Goal: Complete application form

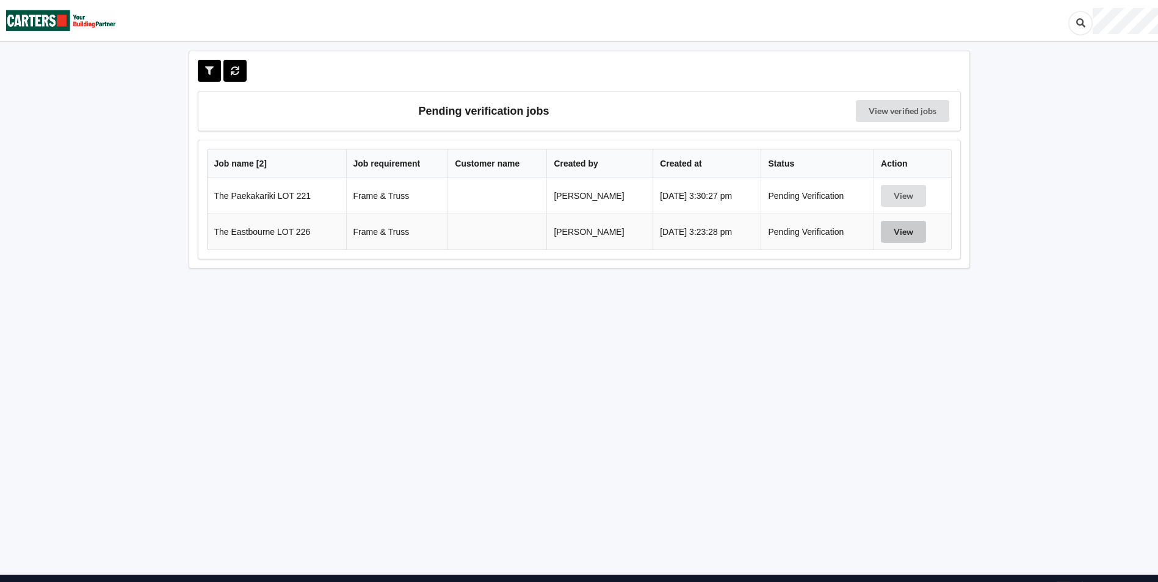
click at [899, 230] on button "View" at bounding box center [903, 232] width 45 height 22
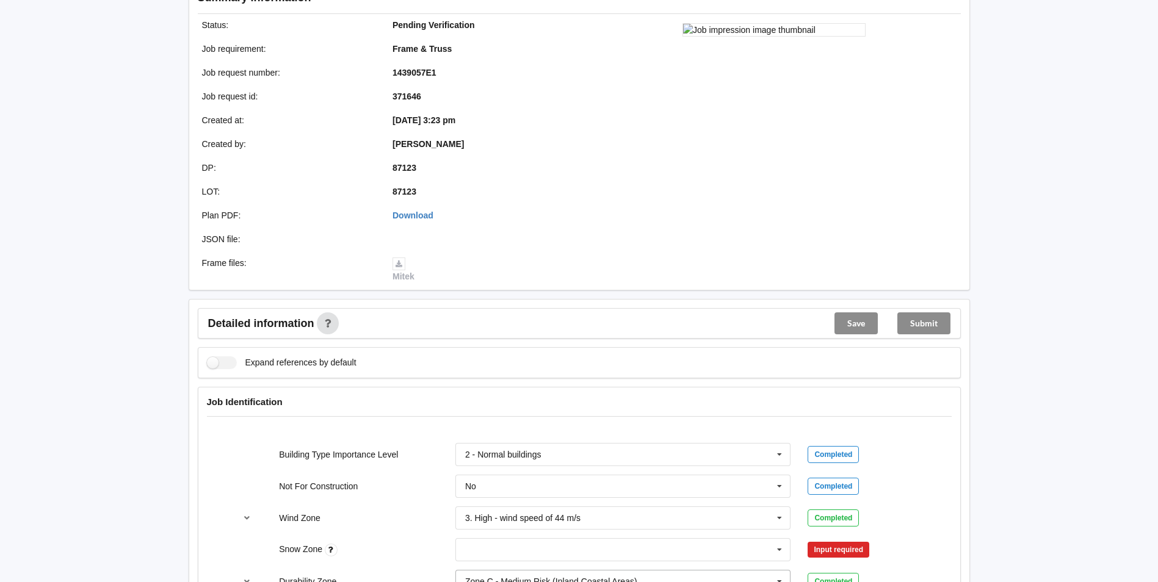
scroll to position [427, 0]
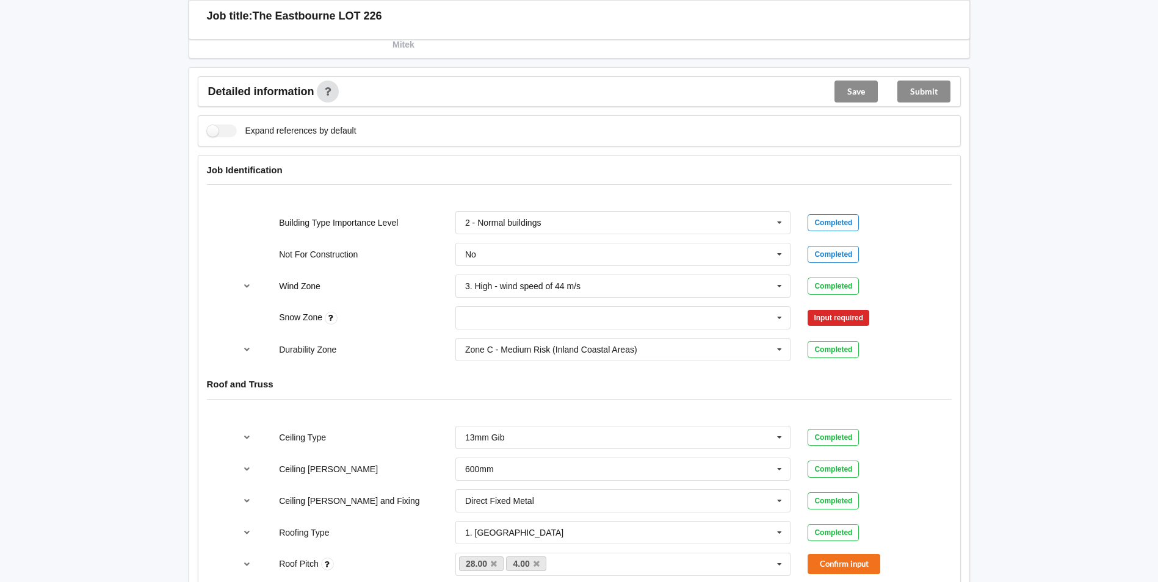
click at [606, 330] on div "Zone C - Medium Risk (Inland Coastal Areas) Zone B - Low Risk (Inland Areas) Zo…" at bounding box center [623, 350] width 353 height 40
drag, startPoint x: 647, startPoint y: 316, endPoint x: 658, endPoint y: 321, distance: 11.5
click at [648, 315] on input "text" at bounding box center [624, 318] width 335 height 22
click at [492, 357] on div "N1" at bounding box center [623, 363] width 335 height 23
click at [857, 336] on div "Durability Zone Zone C - Medium Risk (Inland Coastal Areas) Zone B - Low Risk (…" at bounding box center [579, 350] width 705 height 40
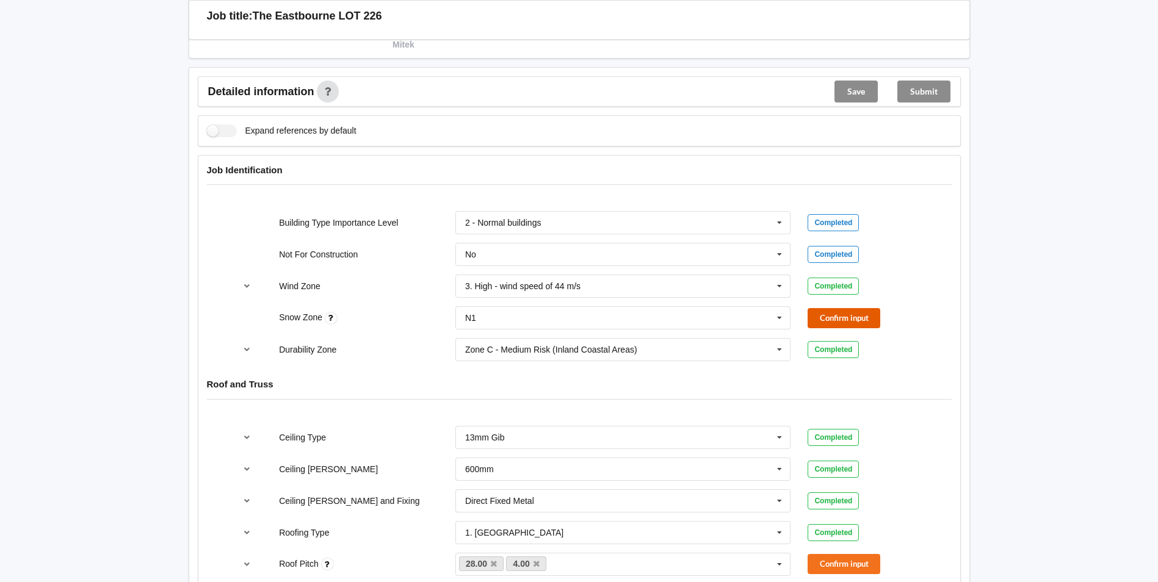
click at [850, 322] on button "Confirm input" at bounding box center [844, 318] width 73 height 20
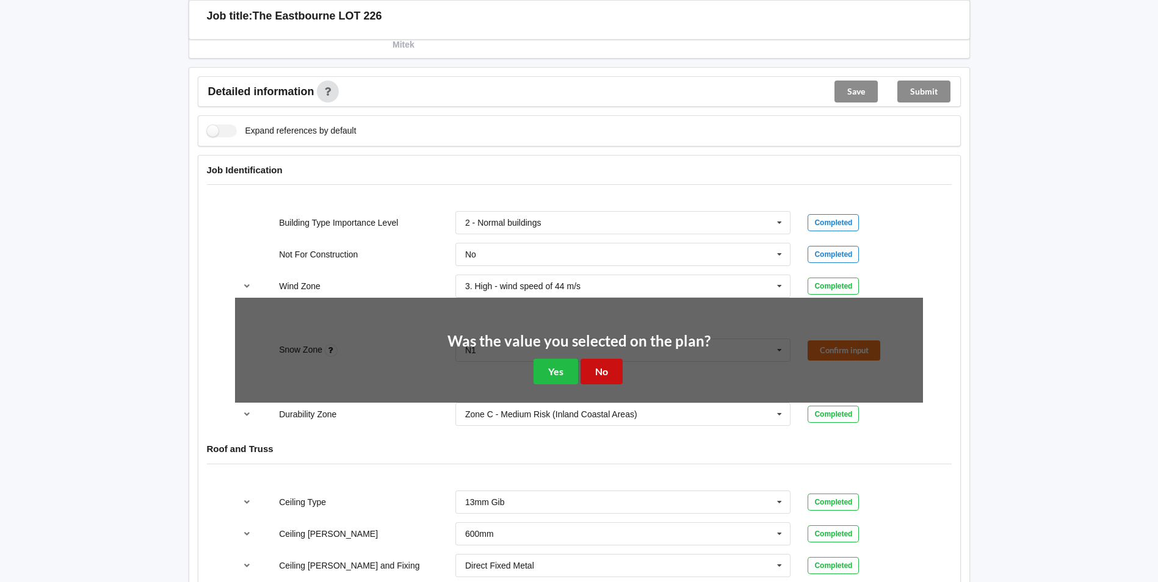
drag, startPoint x: 610, startPoint y: 368, endPoint x: 604, endPoint y: 375, distance: 8.7
click at [609, 368] on button "No" at bounding box center [602, 371] width 42 height 25
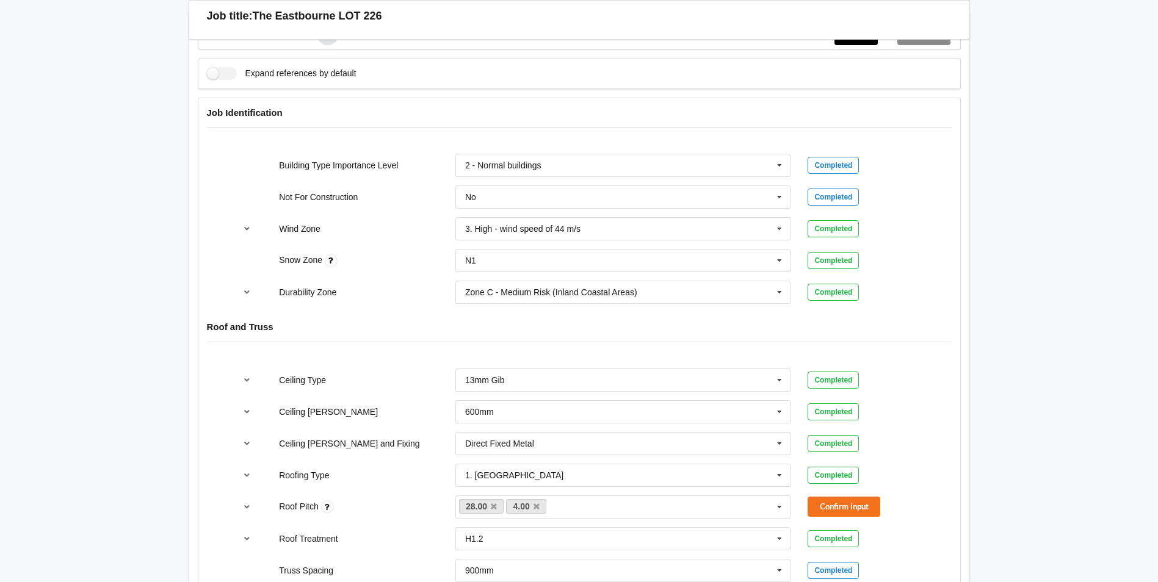
scroll to position [733, 0]
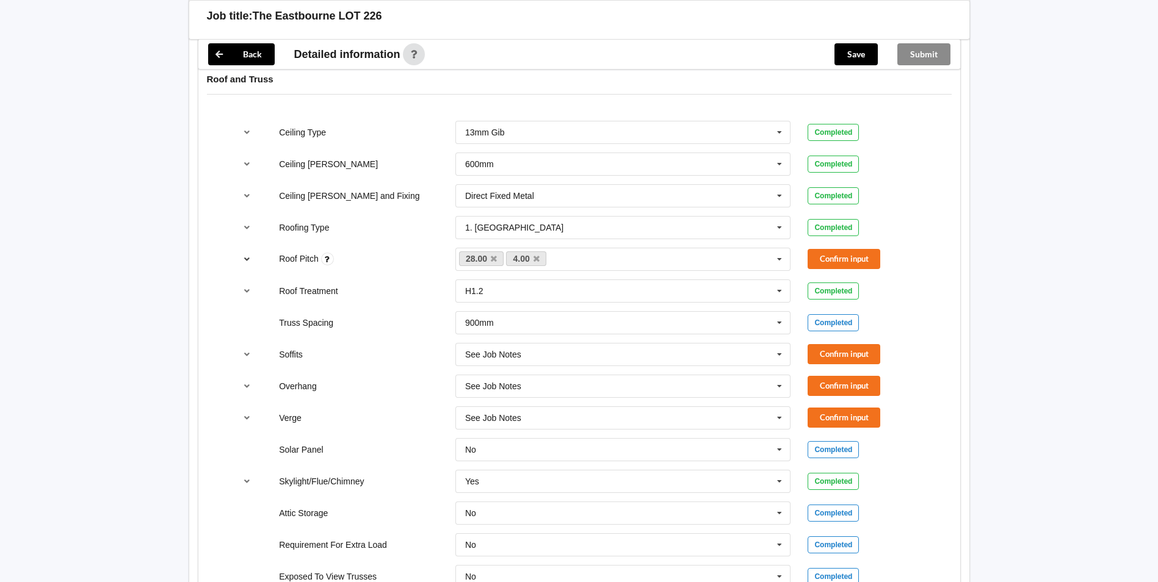
click at [247, 262] on icon "reference-toggle" at bounding box center [247, 258] width 10 height 7
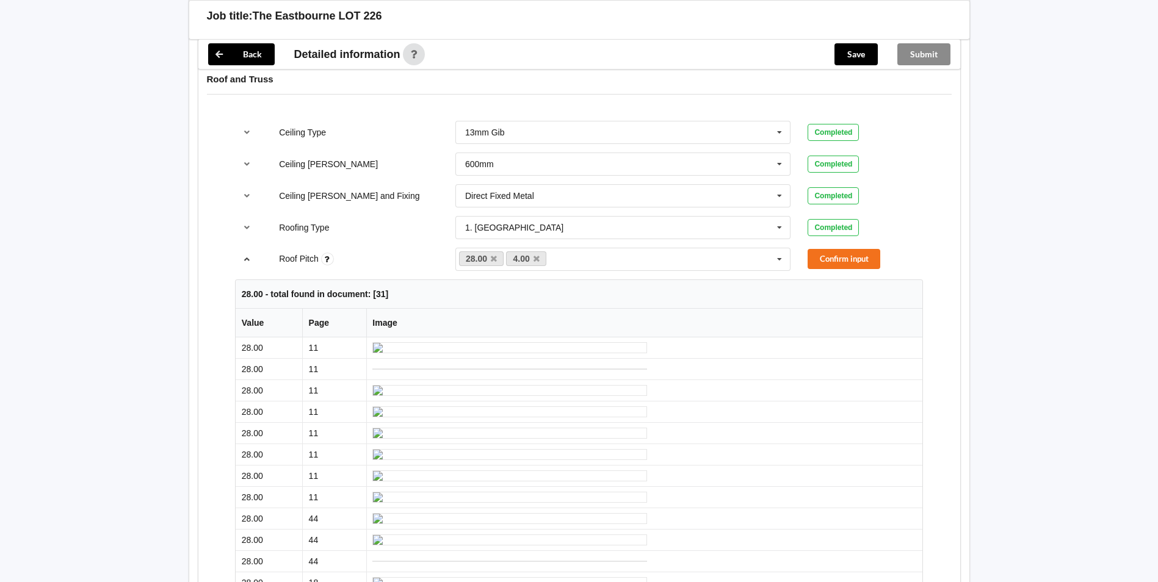
click at [248, 261] on icon "reference-toggle" at bounding box center [247, 258] width 10 height 7
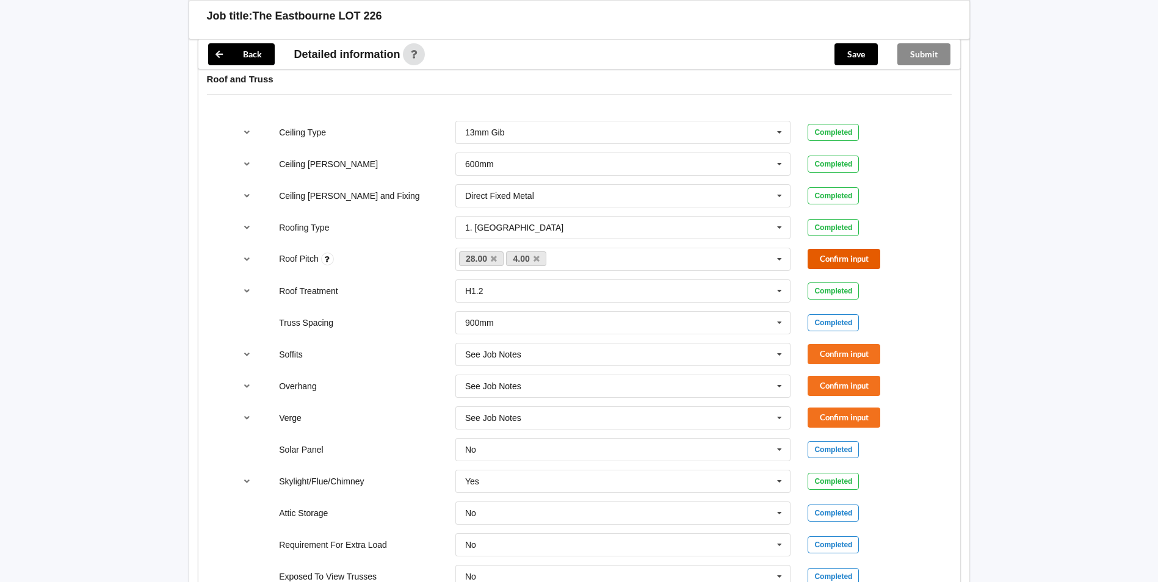
click at [828, 261] on button "Confirm input" at bounding box center [844, 259] width 73 height 20
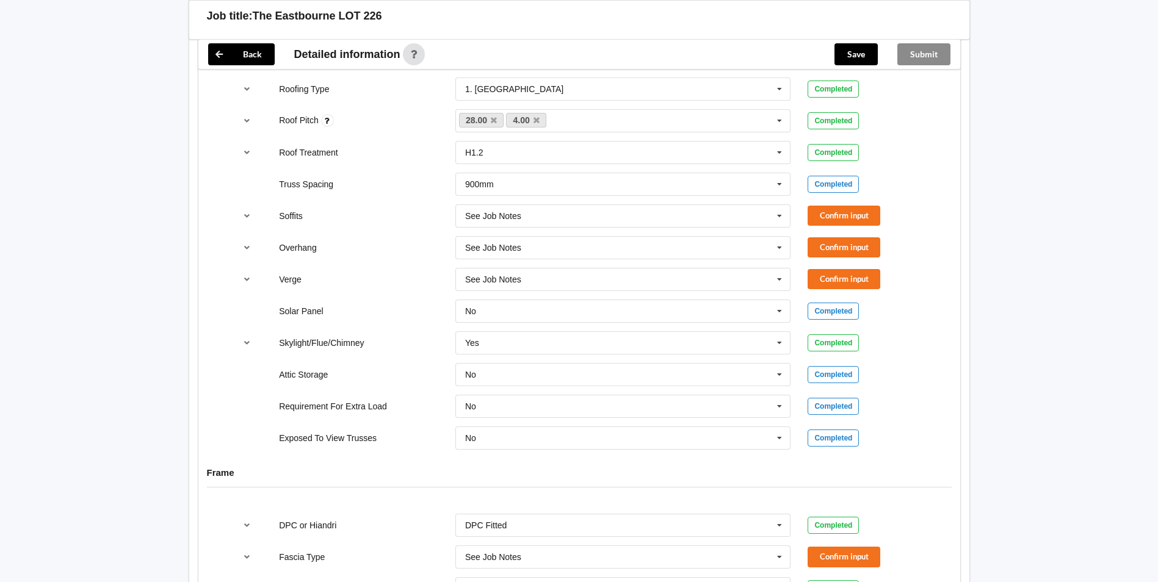
scroll to position [794, 0]
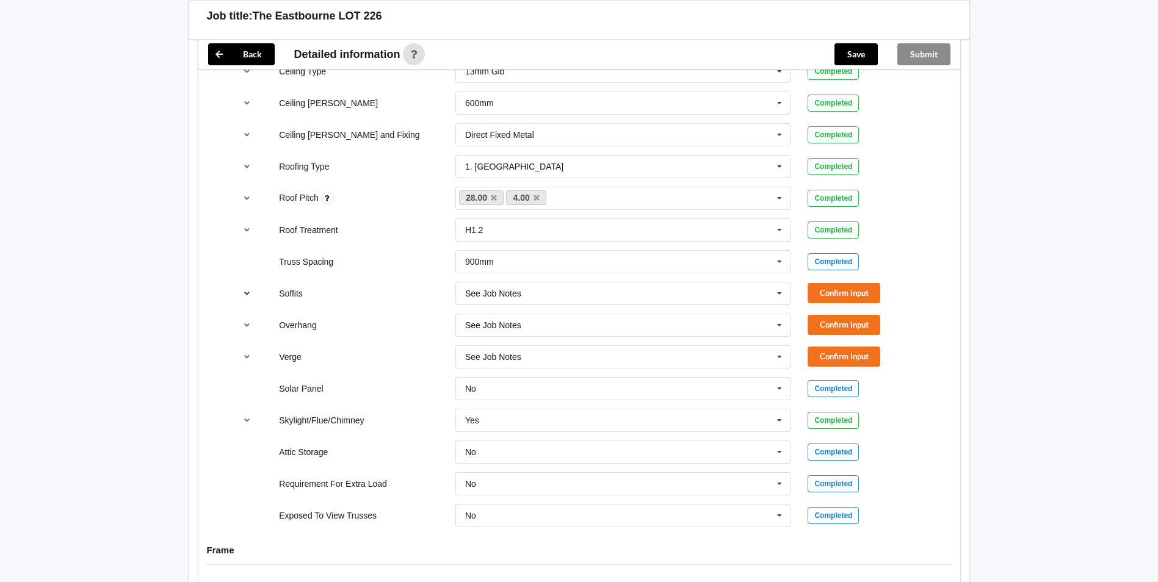
click at [238, 295] on button "reference-toggle" at bounding box center [247, 294] width 24 height 22
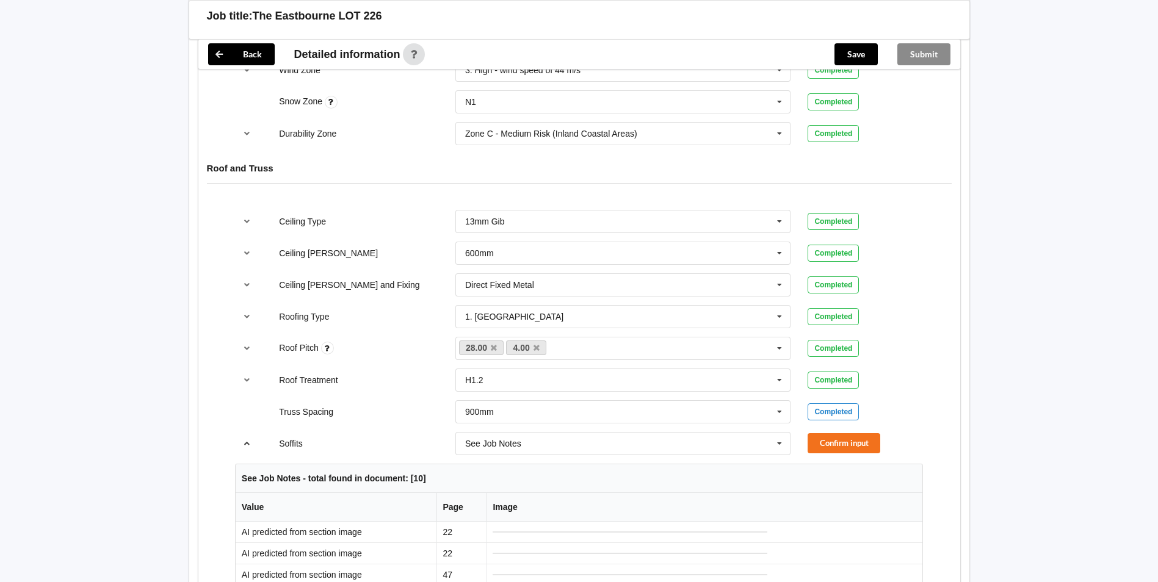
scroll to position [672, 0]
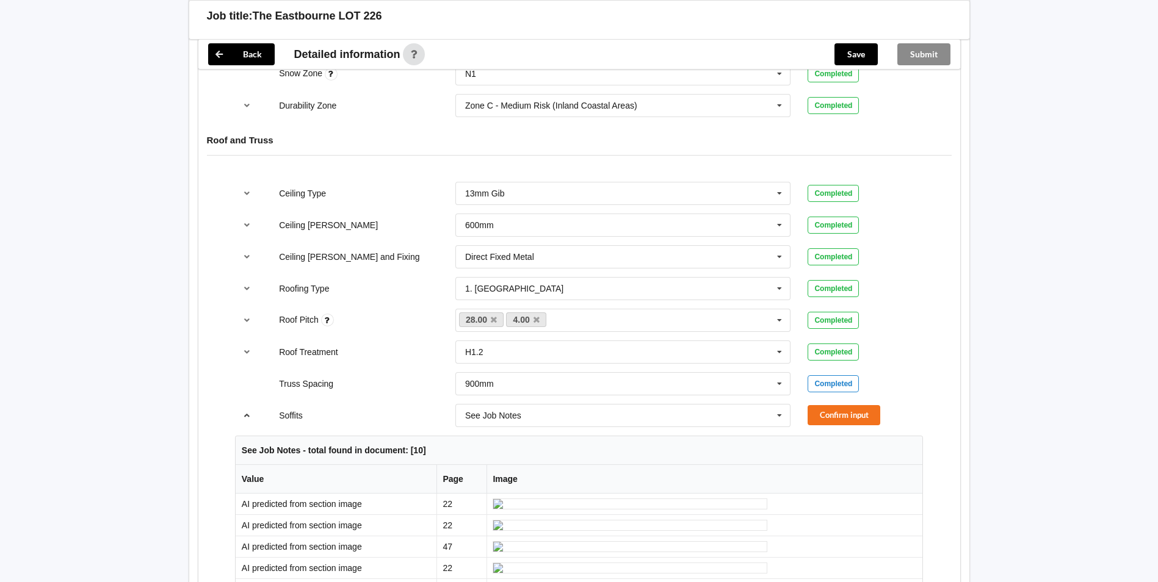
click at [248, 418] on icon "reference-toggle" at bounding box center [247, 414] width 10 height 7
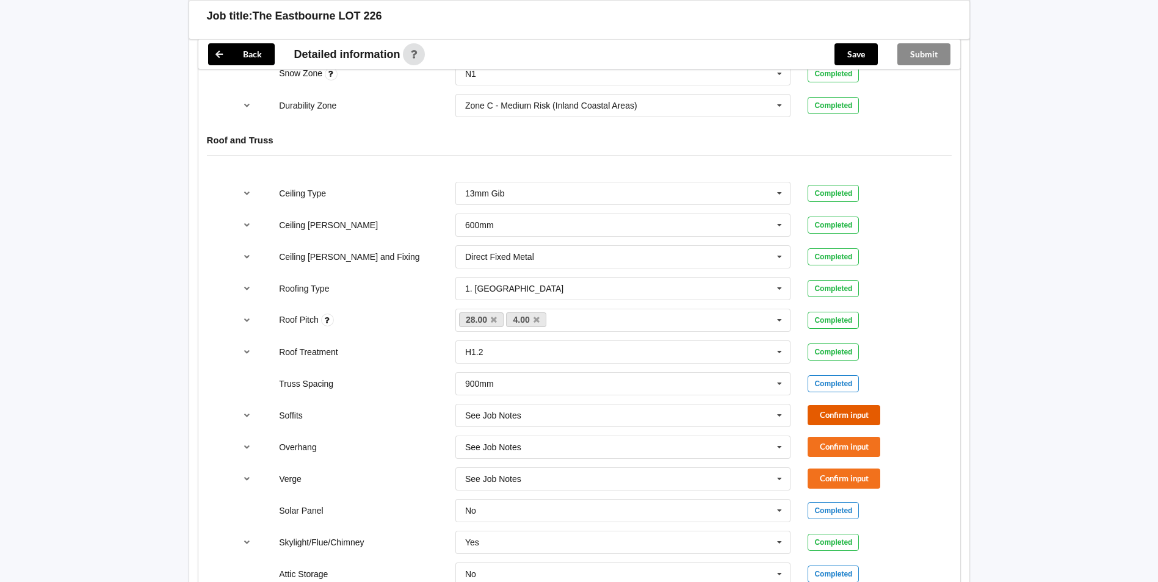
click at [856, 417] on button "Confirm input" at bounding box center [844, 415] width 73 height 20
drag, startPoint x: 844, startPoint y: 449, endPoint x: 843, endPoint y: 456, distance: 6.8
click at [843, 452] on button "Confirm input" at bounding box center [844, 447] width 73 height 20
click at [839, 477] on button "Confirm input" at bounding box center [844, 479] width 73 height 20
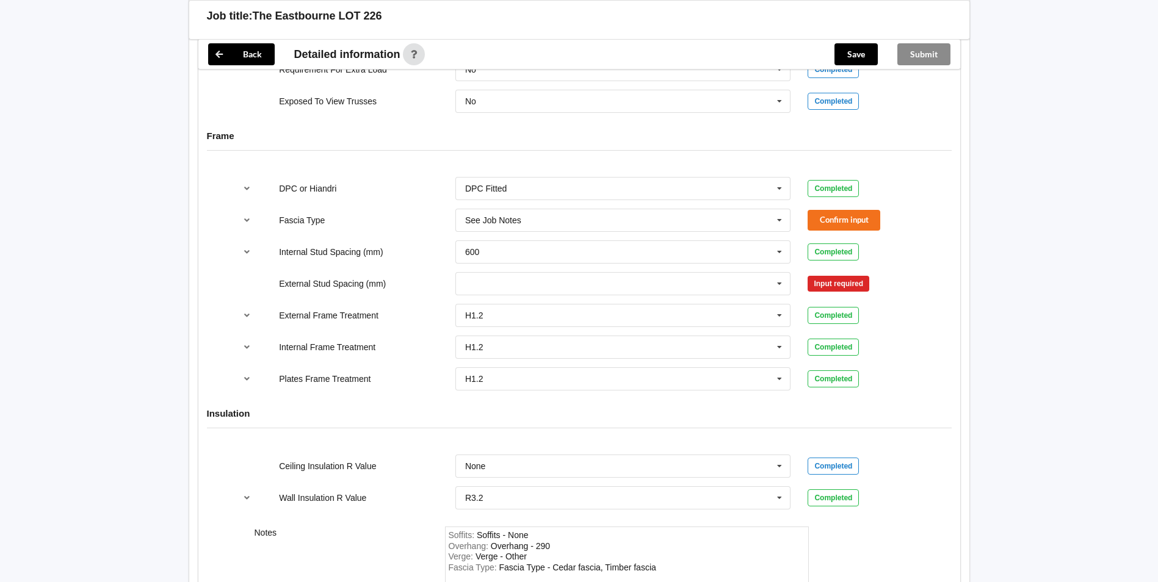
scroll to position [1201, 0]
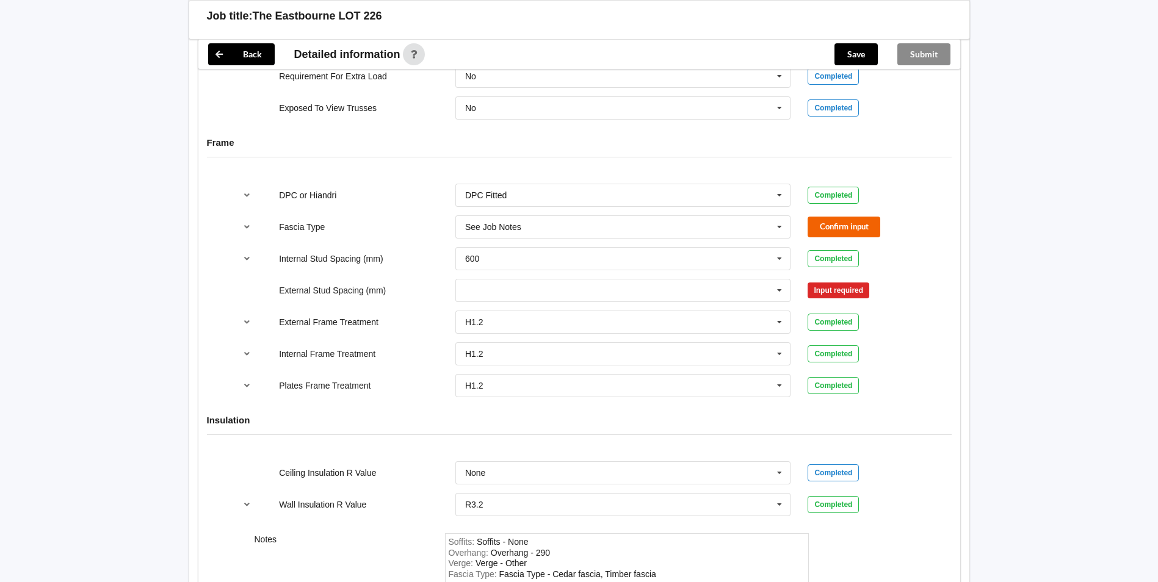
drag, startPoint x: 868, startPoint y: 209, endPoint x: 865, endPoint y: 231, distance: 21.5
click at [866, 214] on div "Fascia Type See Job Notes Bildon Continuous 180 Diamond 147 M85 - 180mmx18mm M8…" at bounding box center [579, 227] width 705 height 40
click at [863, 231] on button "Confirm input" at bounding box center [844, 227] width 73 height 20
click at [752, 293] on input "text" at bounding box center [624, 291] width 335 height 22
click at [752, 294] on input "text" at bounding box center [624, 291] width 335 height 22
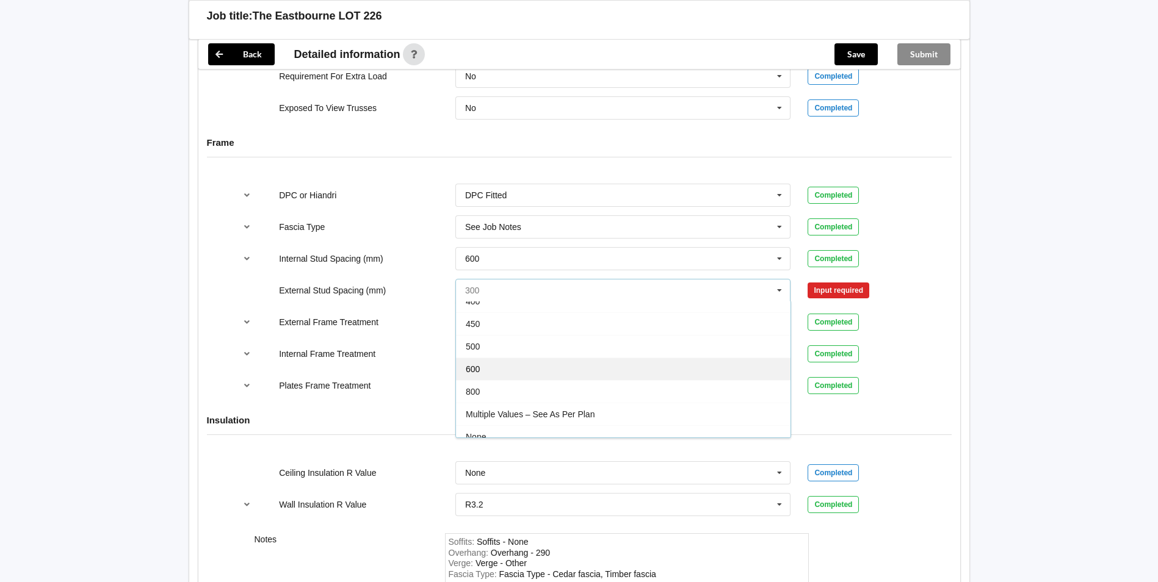
scroll to position [67, 0]
click at [626, 381] on div "Multiple Values – See As Per Plan" at bounding box center [623, 381] width 335 height 23
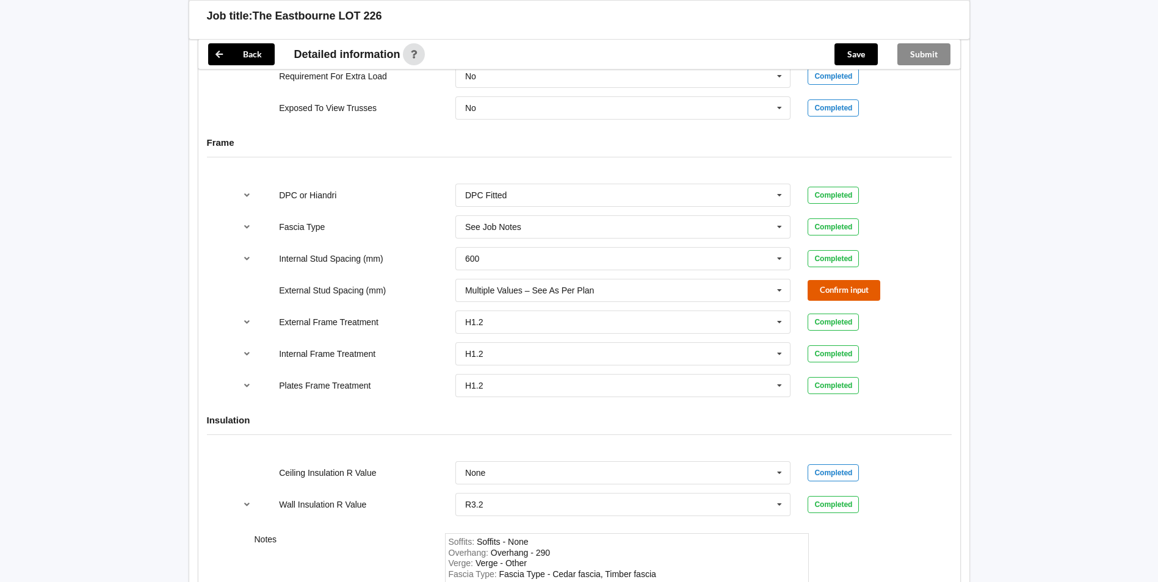
click at [845, 288] on button "Confirm input" at bounding box center [844, 290] width 73 height 20
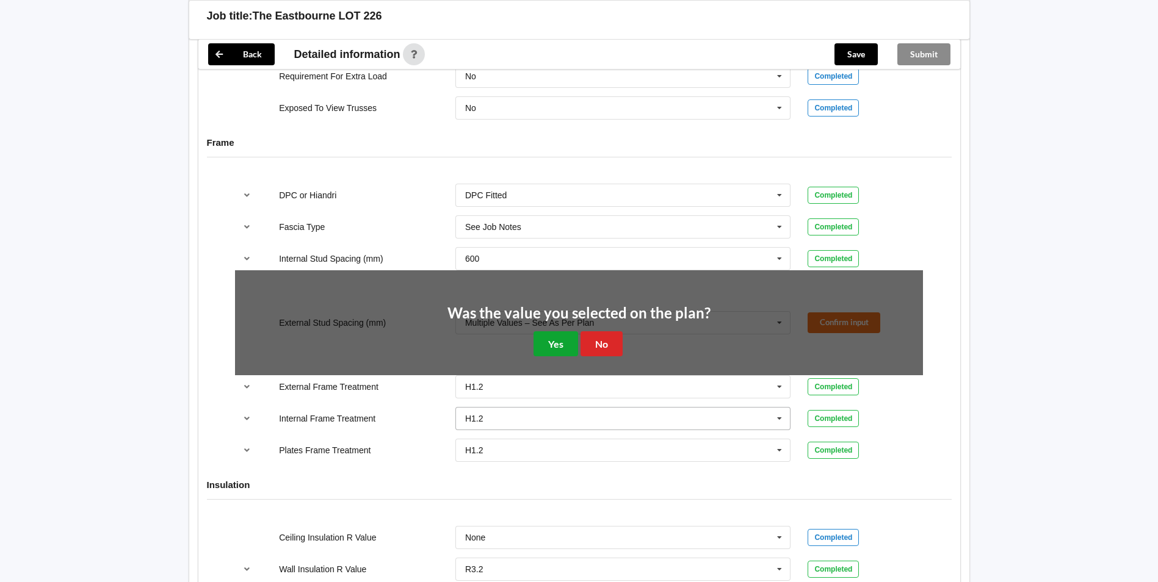
click at [567, 343] on button "Yes" at bounding box center [556, 344] width 45 height 25
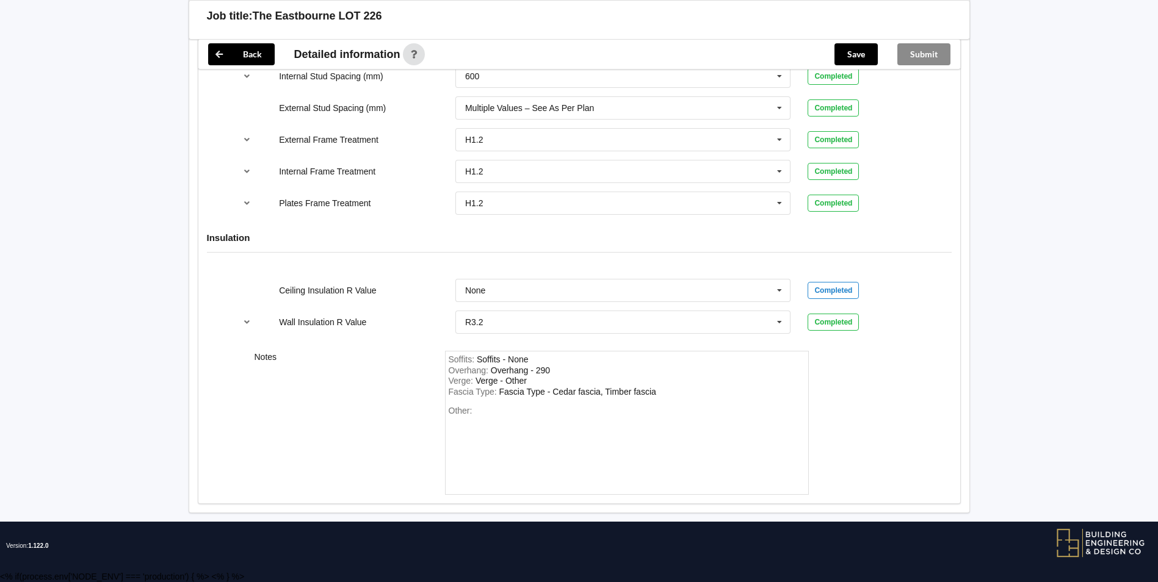
scroll to position [1385, 0]
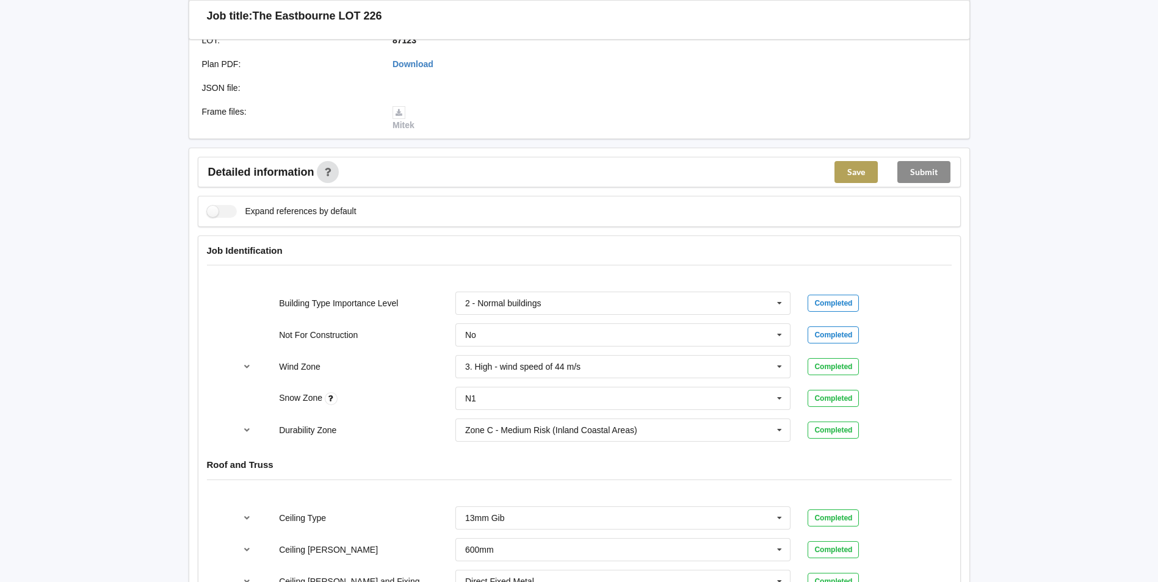
click at [850, 180] on button "Save" at bounding box center [856, 172] width 43 height 22
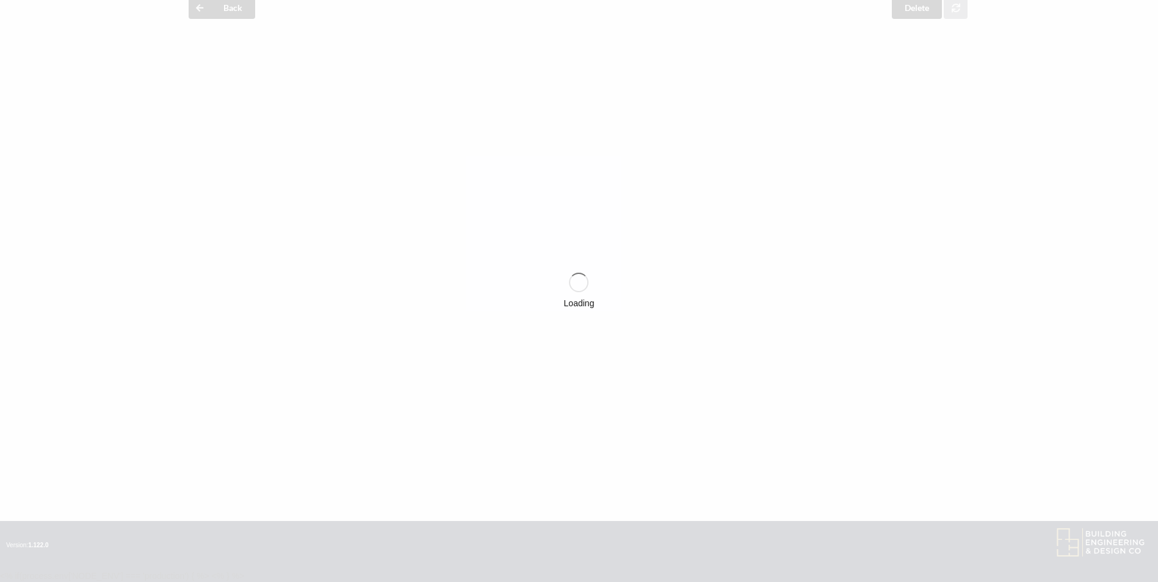
scroll to position [347, 0]
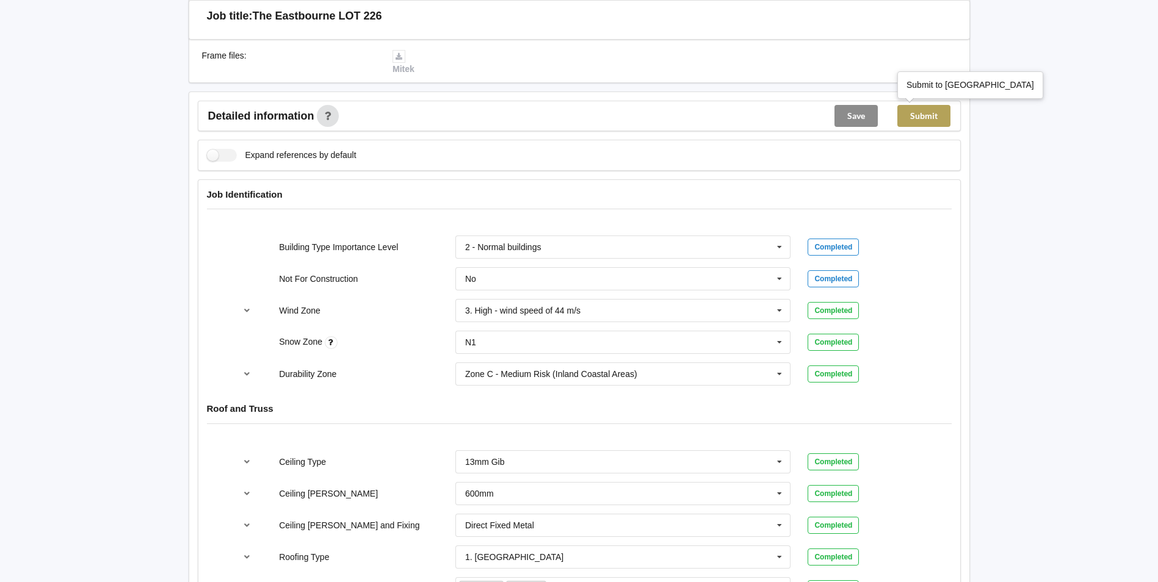
click at [927, 118] on button "Submit" at bounding box center [923, 116] width 53 height 22
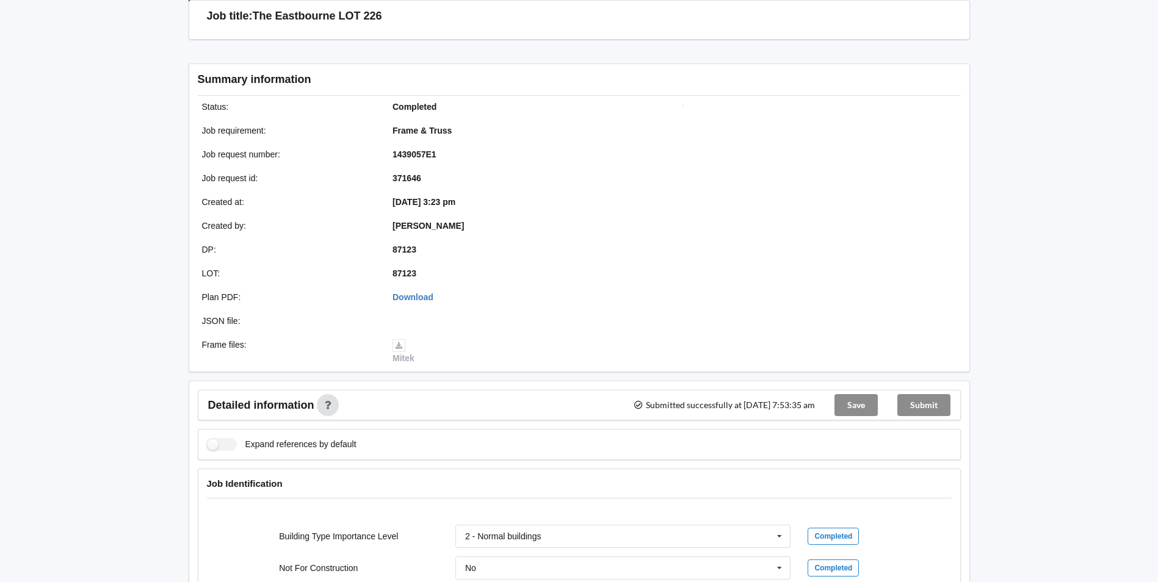
scroll to position [0, 0]
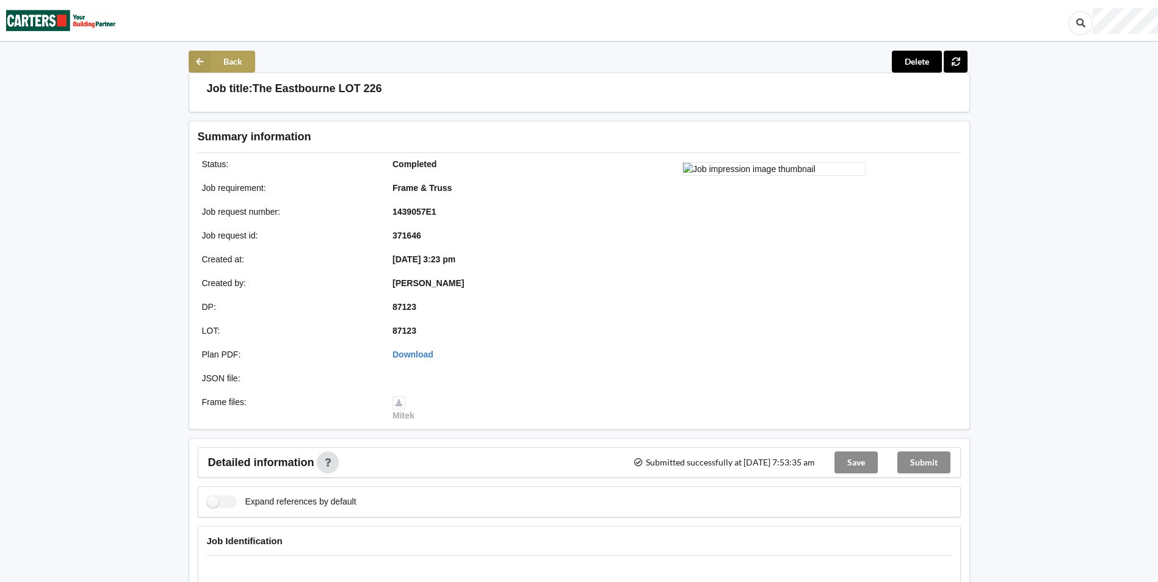
click at [237, 62] on button "Back" at bounding box center [222, 62] width 67 height 22
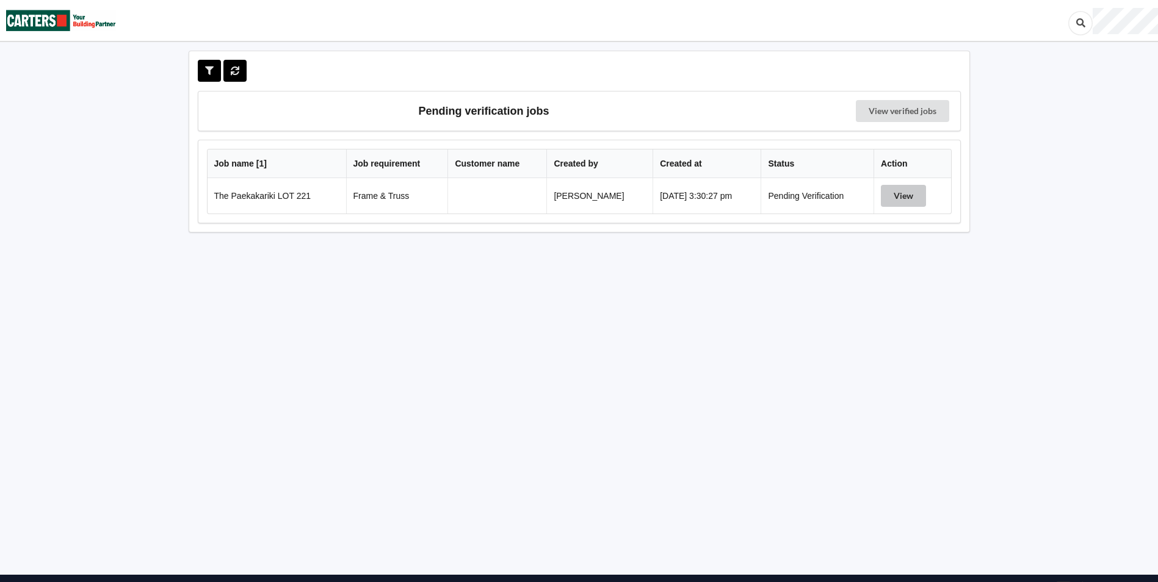
click at [917, 200] on button "View" at bounding box center [903, 196] width 45 height 22
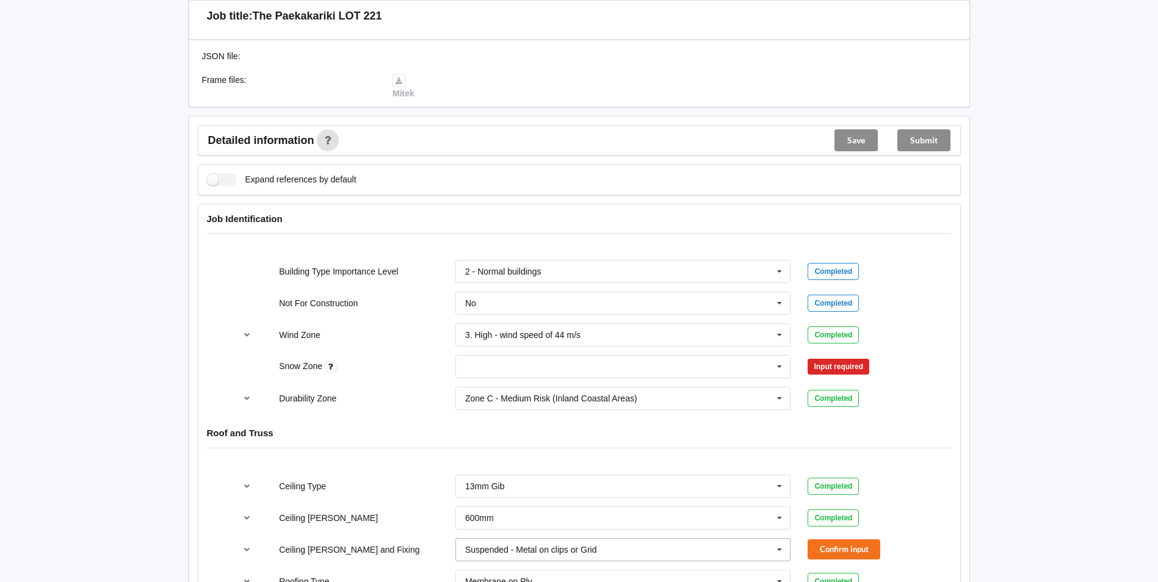
scroll to position [549, 0]
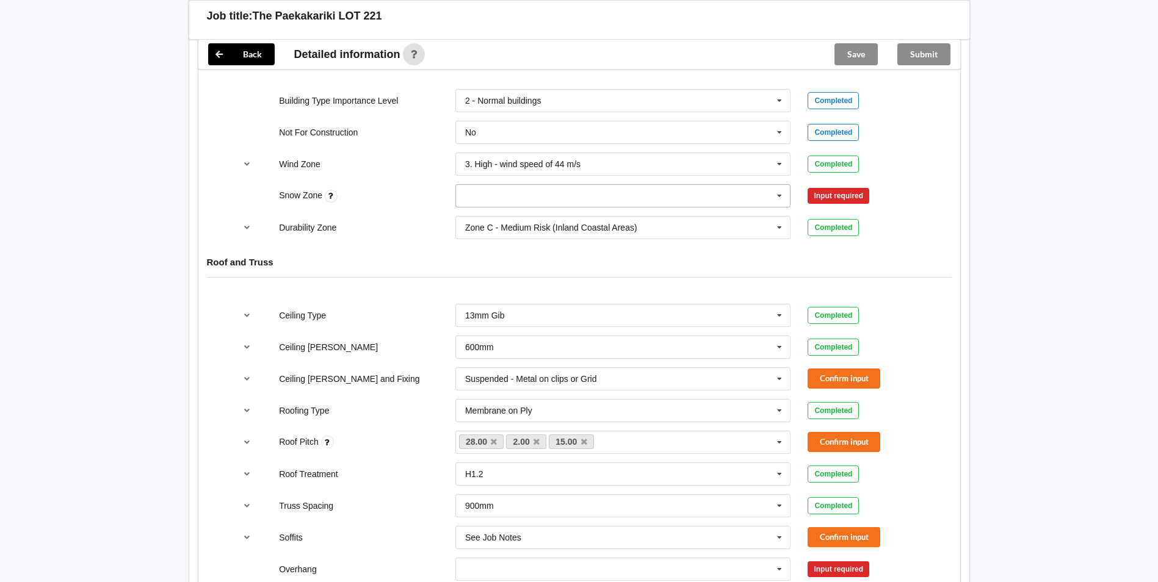
click at [751, 194] on input "text" at bounding box center [624, 196] width 335 height 22
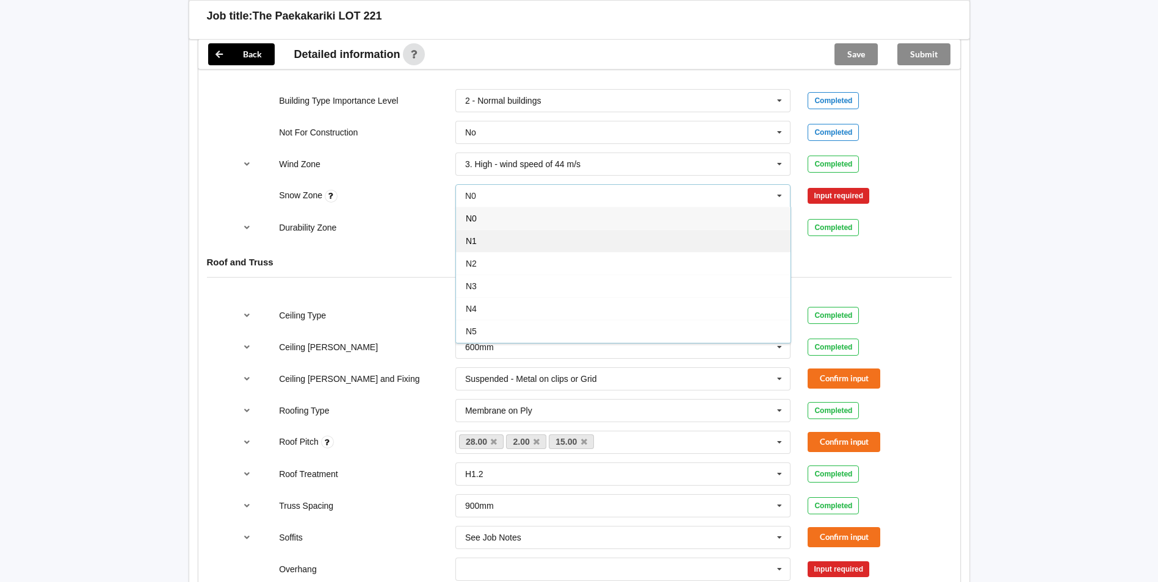
click at [523, 238] on div "N1" at bounding box center [623, 241] width 335 height 23
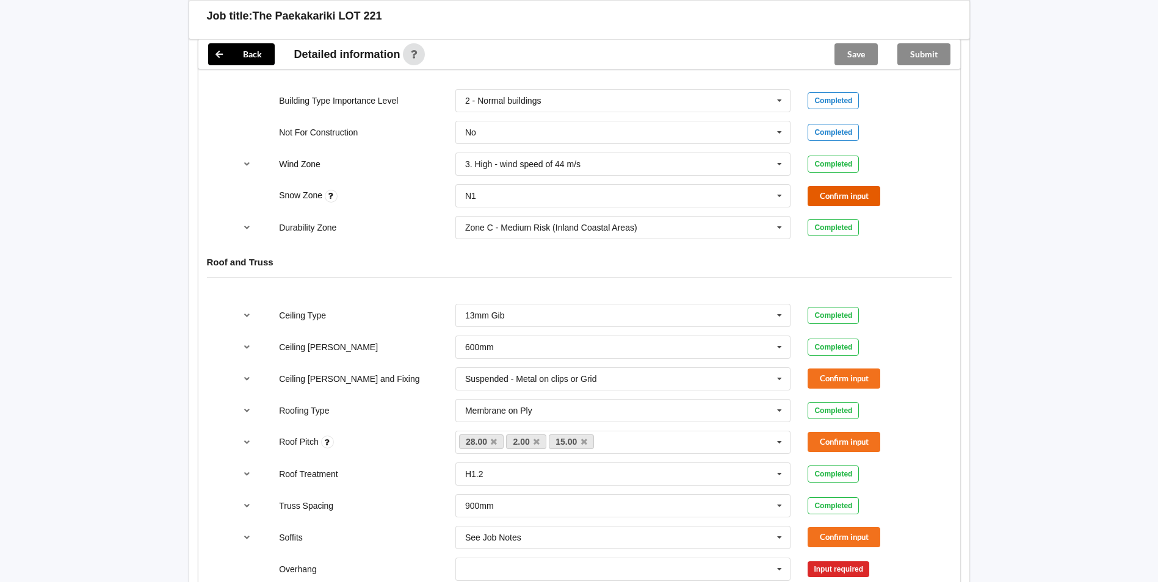
click at [823, 203] on button "Confirm input" at bounding box center [844, 196] width 73 height 20
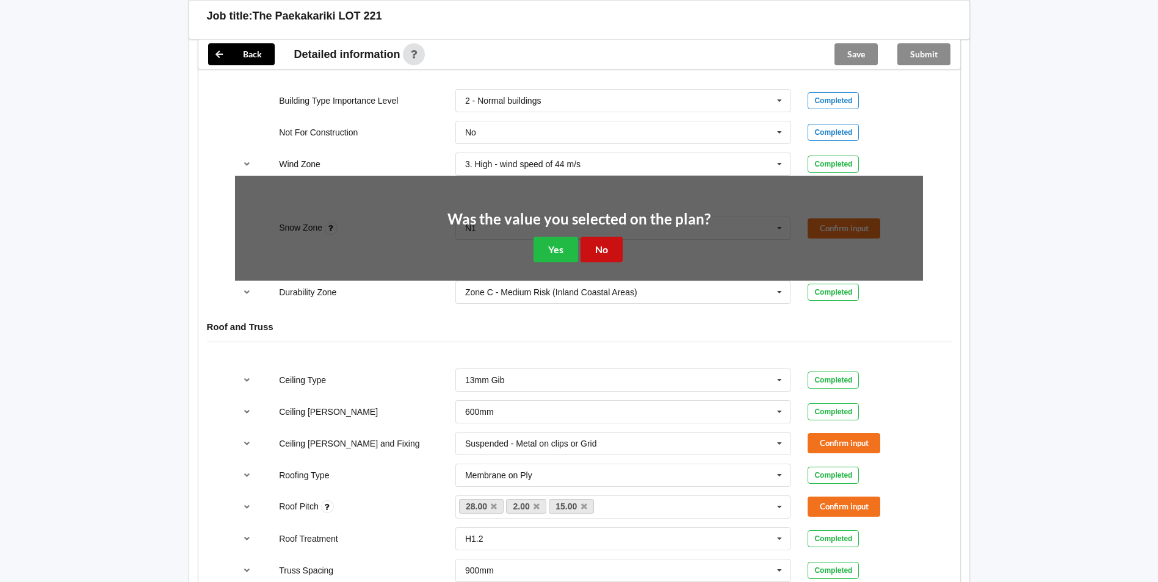
click at [603, 251] on button "No" at bounding box center [602, 249] width 42 height 25
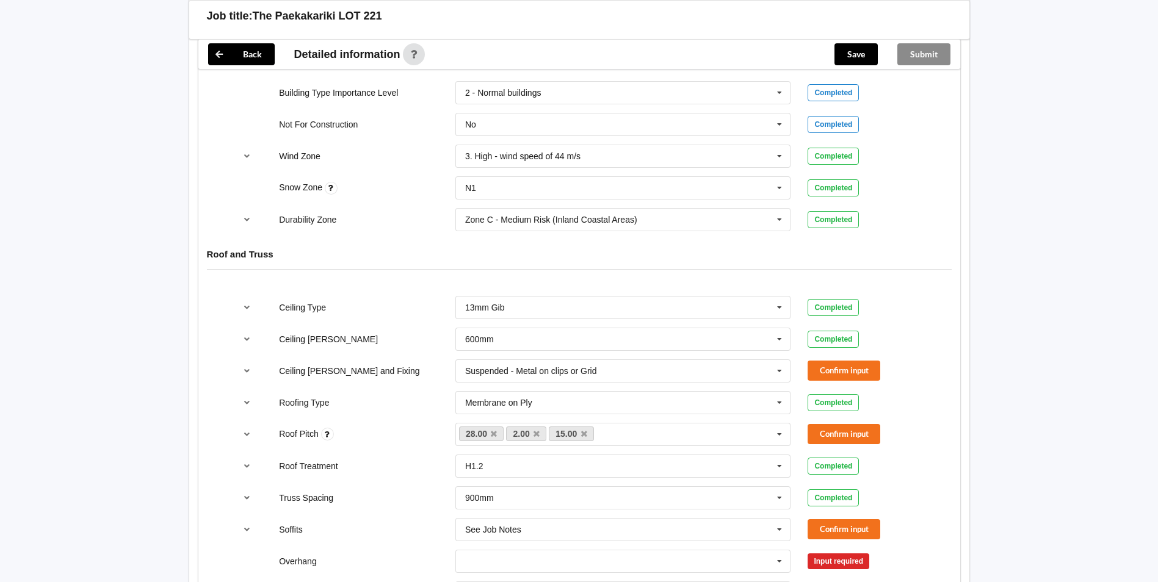
scroll to position [672, 0]
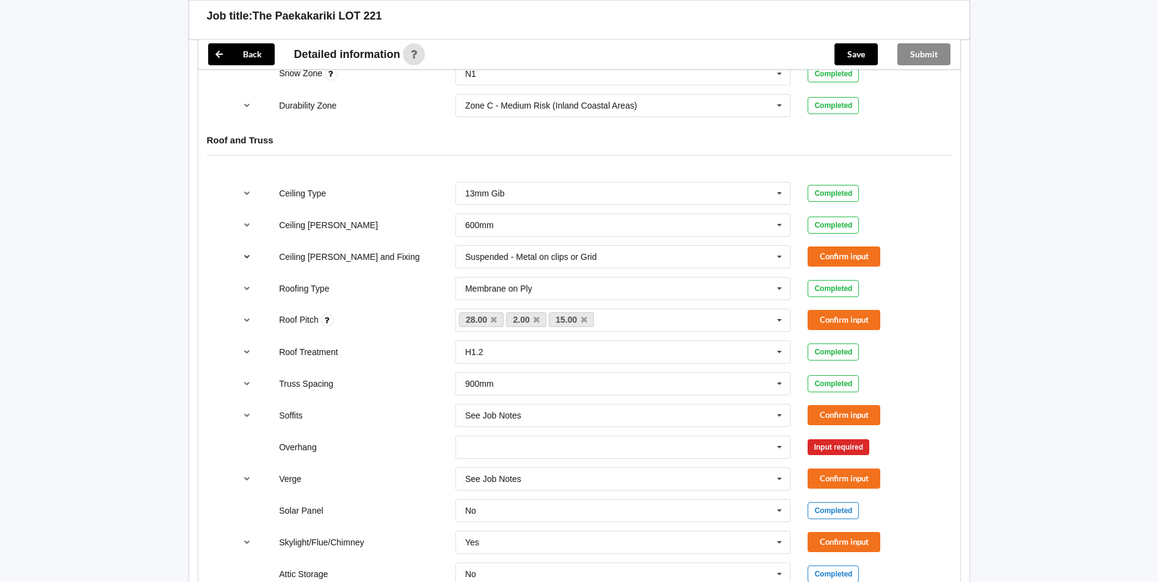
click at [255, 258] on button "reference-toggle" at bounding box center [247, 257] width 24 height 22
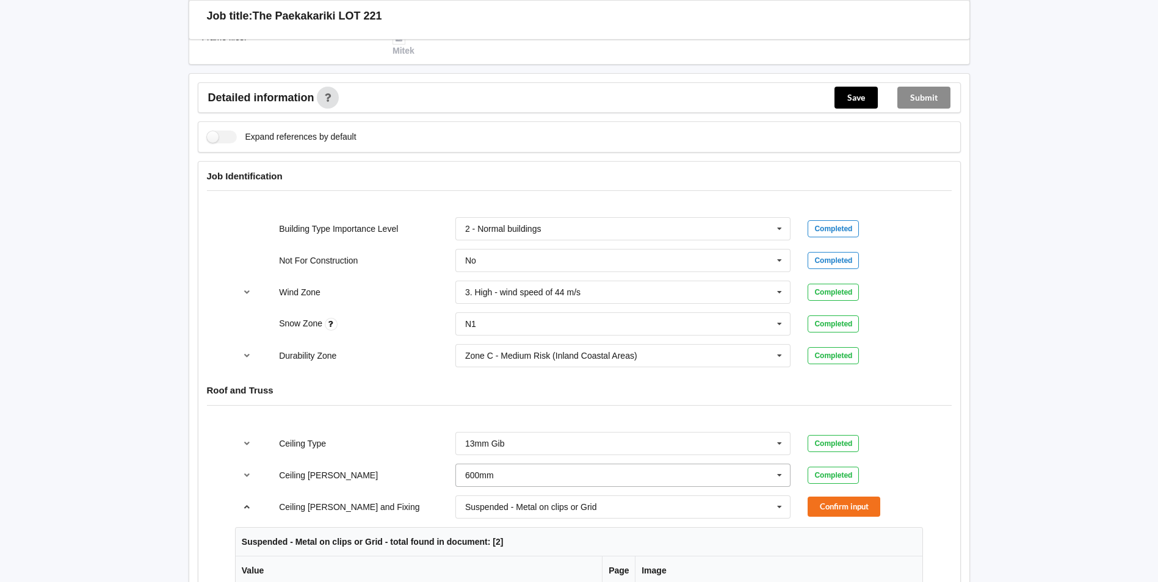
scroll to position [488, 0]
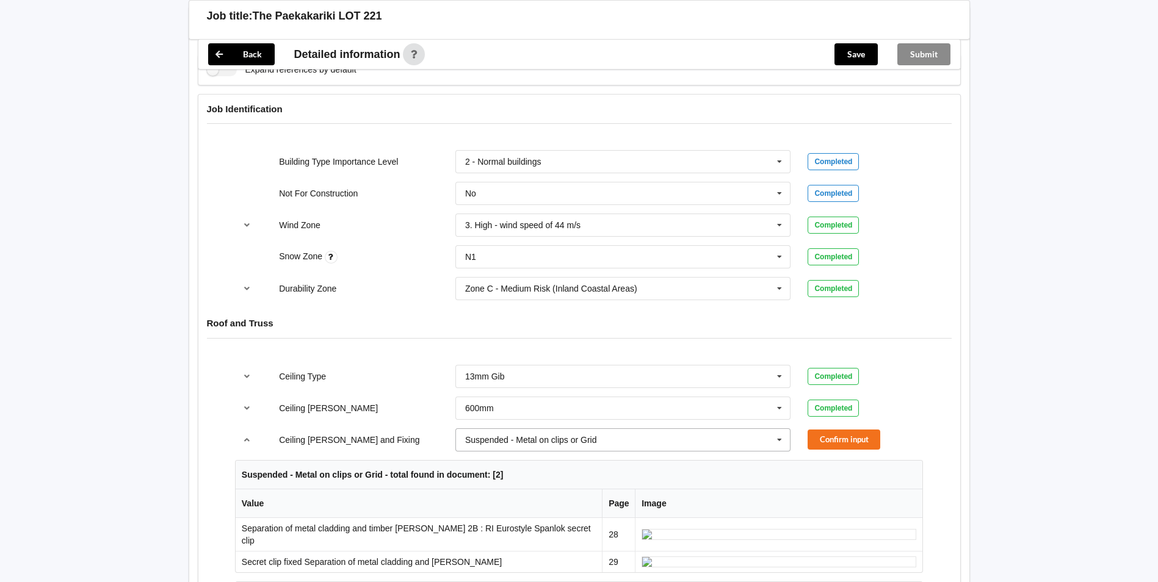
click at [653, 440] on input "text" at bounding box center [624, 440] width 335 height 22
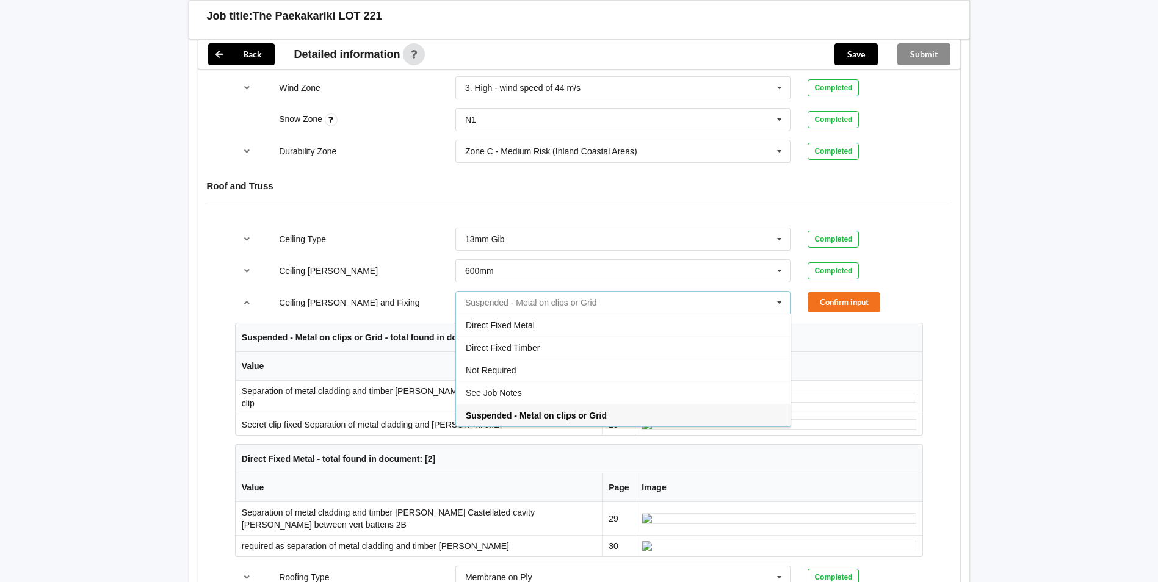
scroll to position [672, 0]
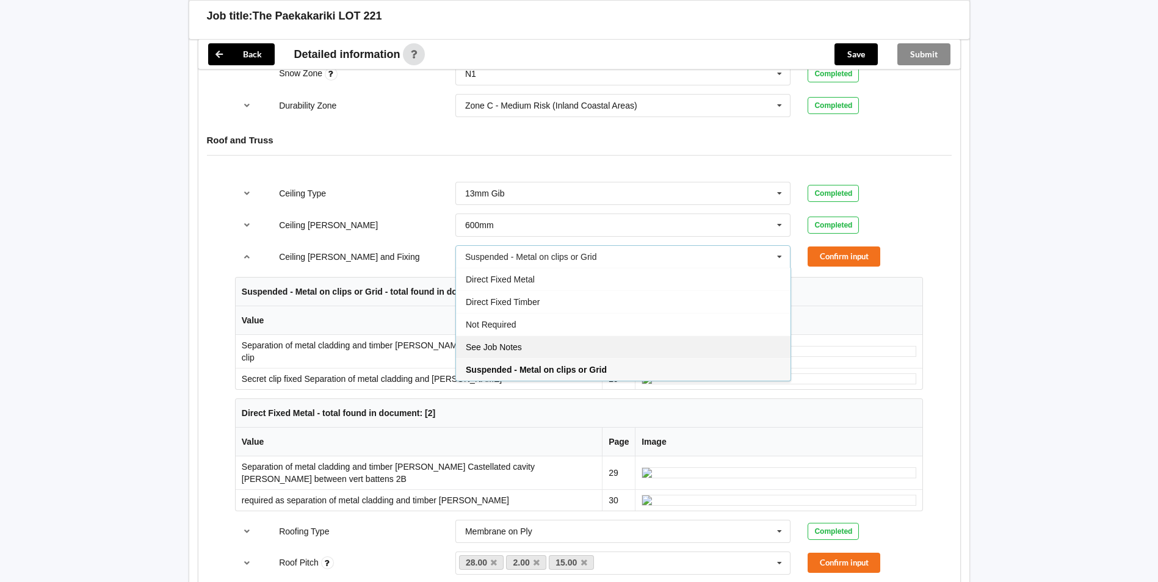
click at [595, 346] on div "See Job Notes" at bounding box center [623, 347] width 335 height 23
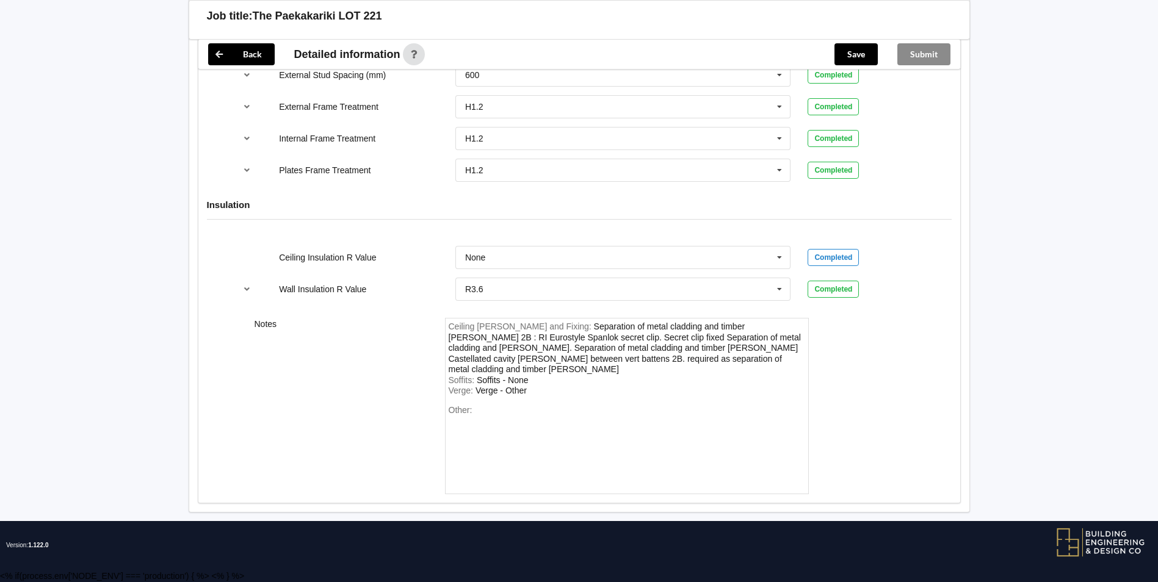
scroll to position [2033, 0]
click at [650, 369] on div "Ceiling [PERSON_NAME] and Fixing : Separation of metal cladding and timber [PER…" at bounding box center [627, 349] width 357 height 54
drag, startPoint x: 650, startPoint y: 369, endPoint x: 581, endPoint y: 354, distance: 70.7
click at [543, 344] on div "Ceiling [PERSON_NAME] and Fixing : Separation of metal cladding and timber [PER…" at bounding box center [627, 349] width 357 height 54
drag, startPoint x: 636, startPoint y: 370, endPoint x: 625, endPoint y: 370, distance: 11.0
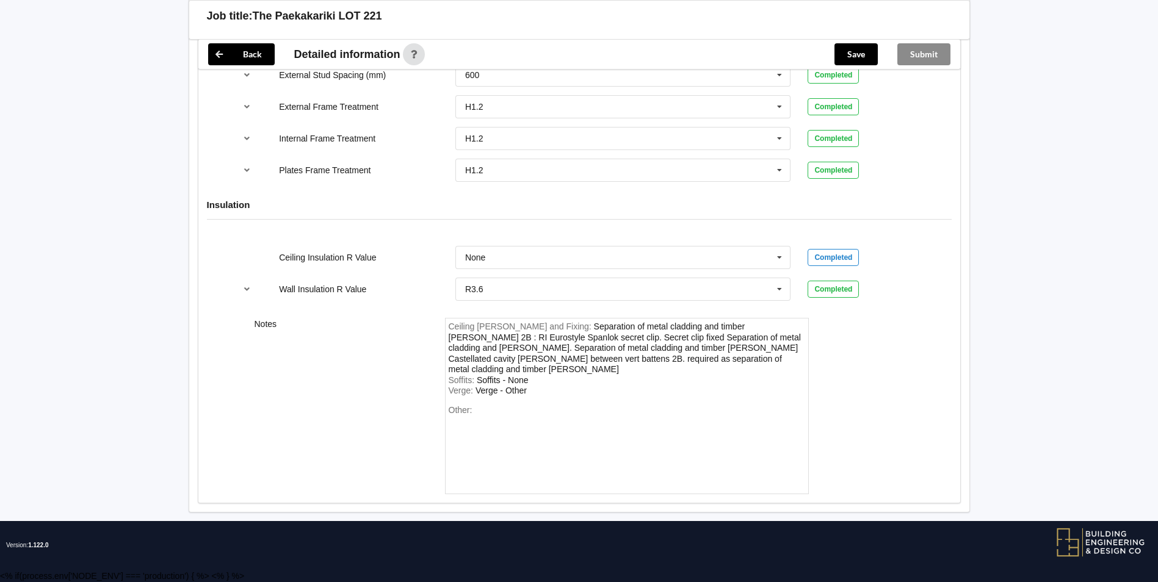
click at [625, 370] on div "Ceiling [PERSON_NAME] and Fixing : Separation of metal cladding and timber [PER…" at bounding box center [627, 349] width 357 height 54
click at [628, 371] on div "Separation of metal cladding and timber [PERSON_NAME] 2B : RI Eurostyle Spanlok…" at bounding box center [625, 348] width 352 height 53
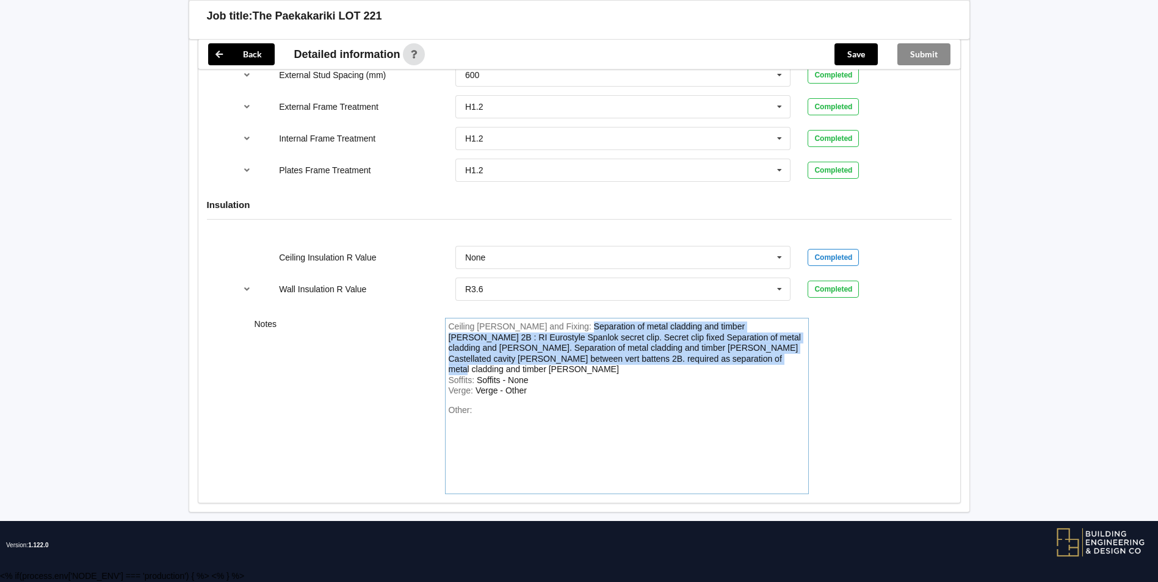
drag, startPoint x: 634, startPoint y: 371, endPoint x: 549, endPoint y: 339, distance: 90.6
click at [549, 339] on div "Separation of metal cladding and timber [PERSON_NAME] 2B : RI Eurostyle Spanlok…" at bounding box center [625, 348] width 352 height 53
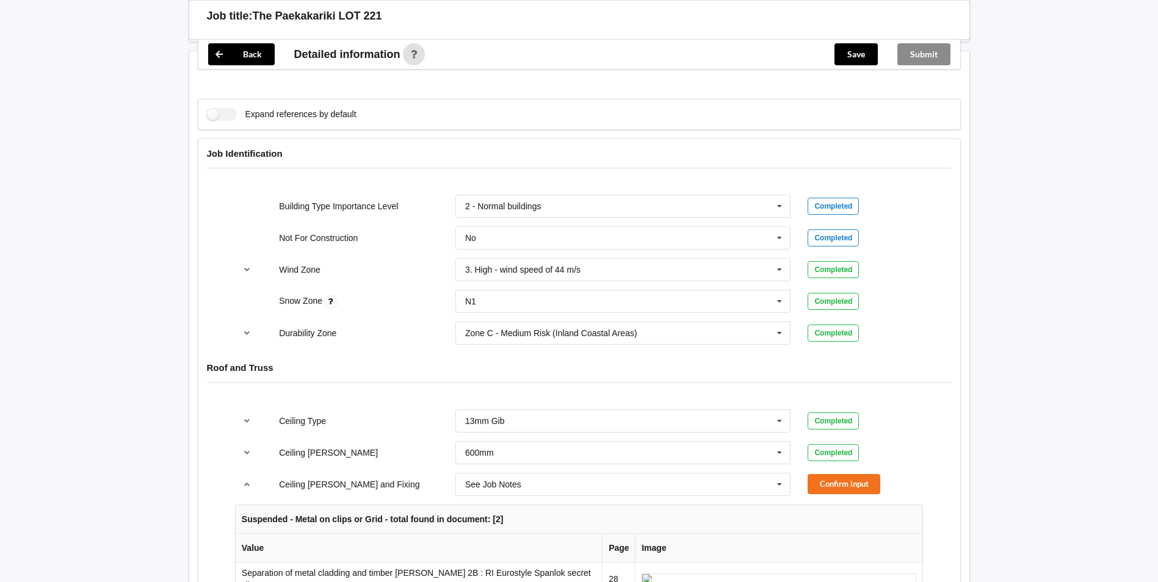
scroll to position [536, 0]
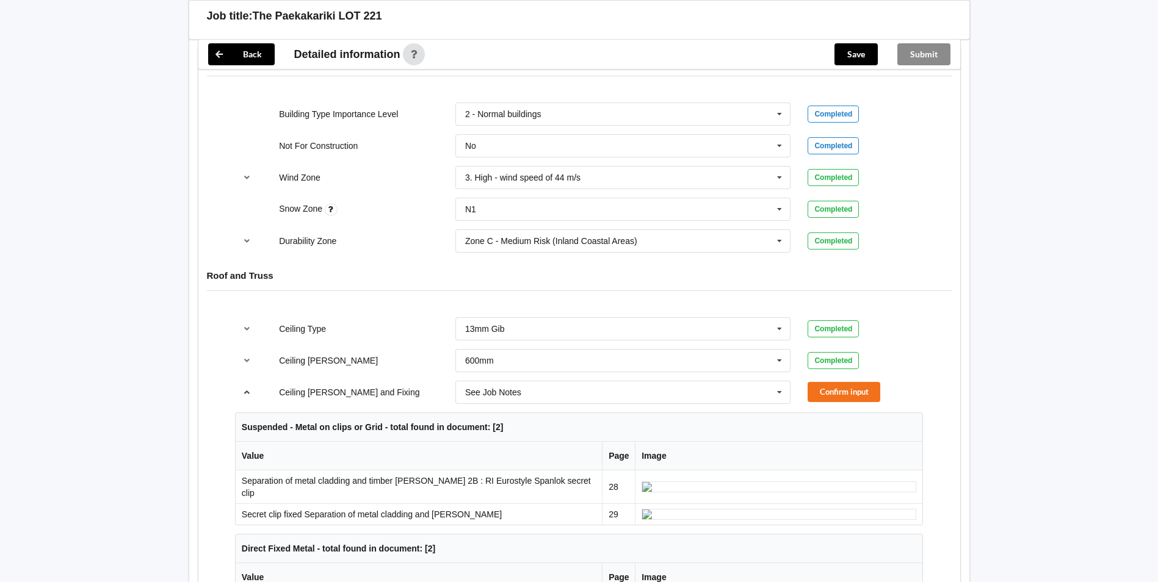
click at [242, 394] on icon "reference-toggle" at bounding box center [247, 391] width 10 height 7
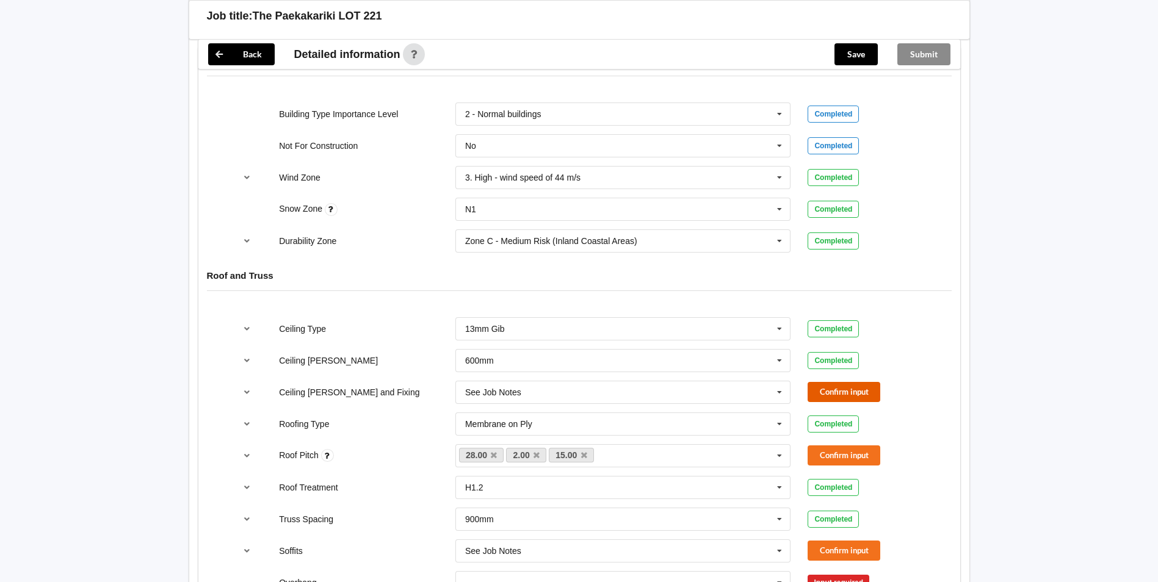
click at [864, 394] on button "Confirm input" at bounding box center [844, 392] width 73 height 20
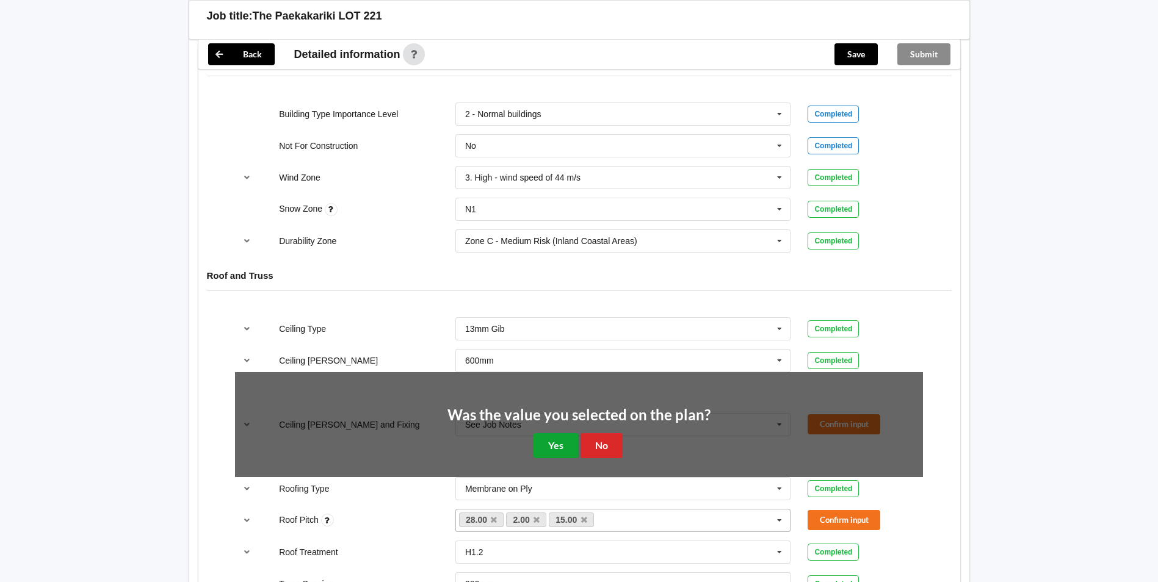
click at [551, 444] on button "Yes" at bounding box center [556, 445] width 45 height 25
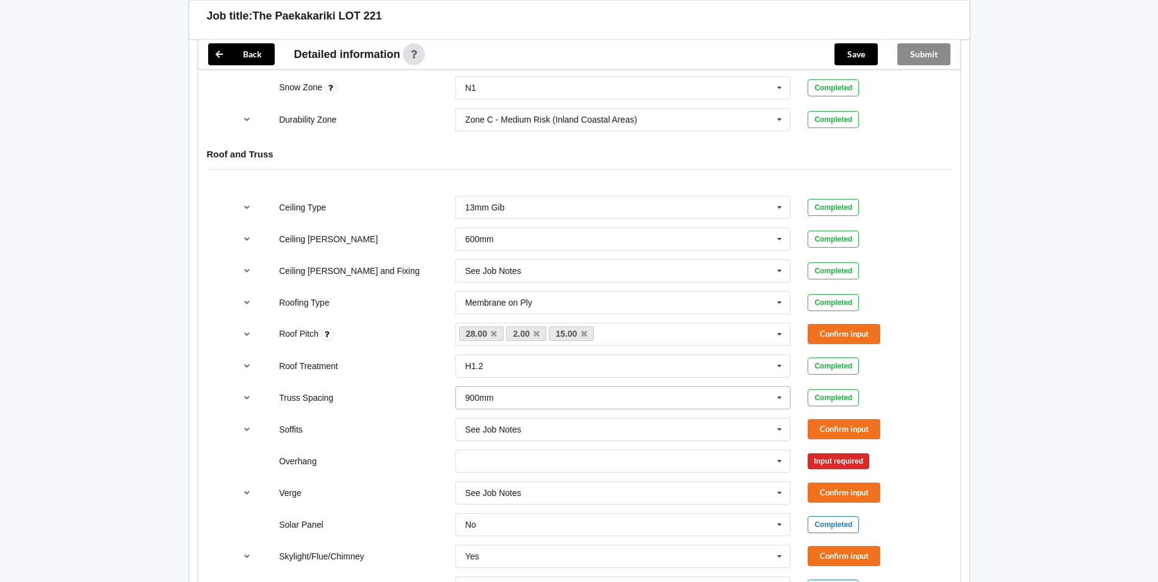
scroll to position [658, 0]
click at [248, 303] on icon "reference-toggle" at bounding box center [247, 301] width 10 height 7
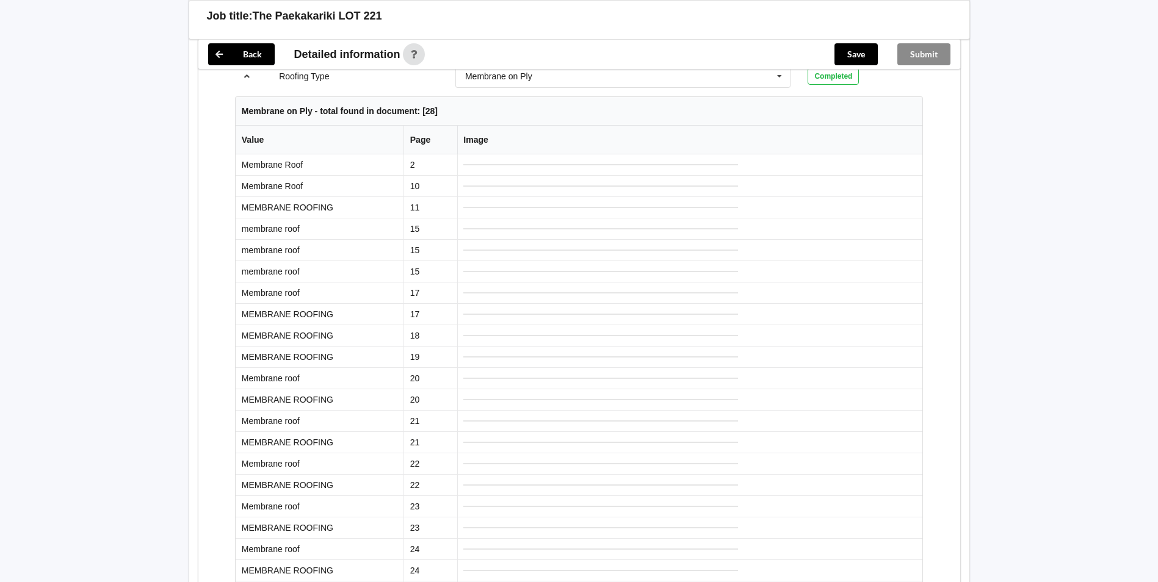
scroll to position [780, 0]
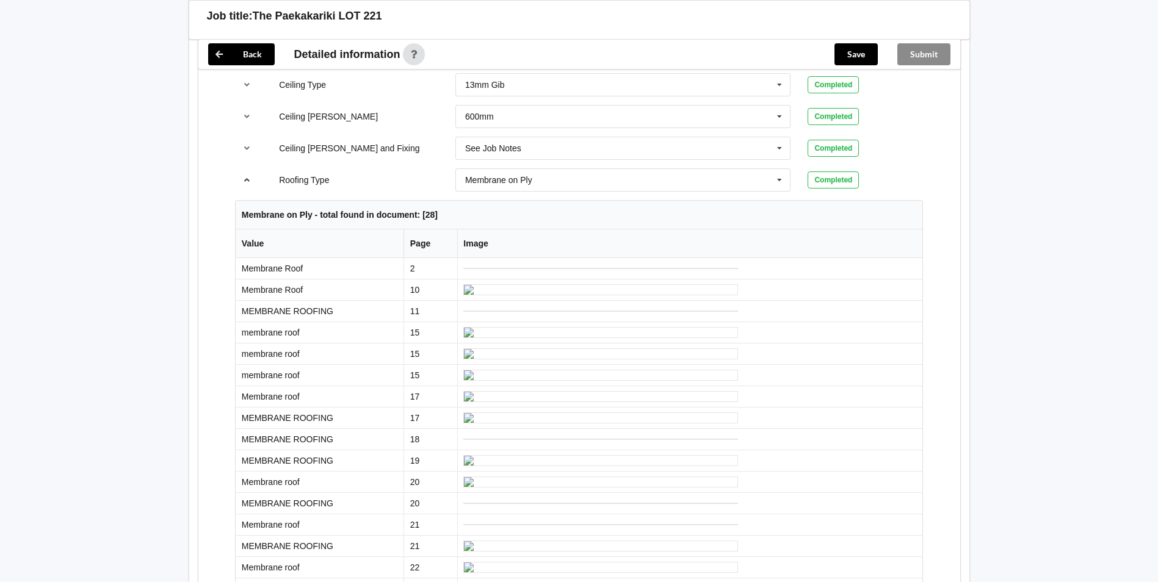
click at [245, 186] on button "reference-toggle" at bounding box center [247, 180] width 24 height 22
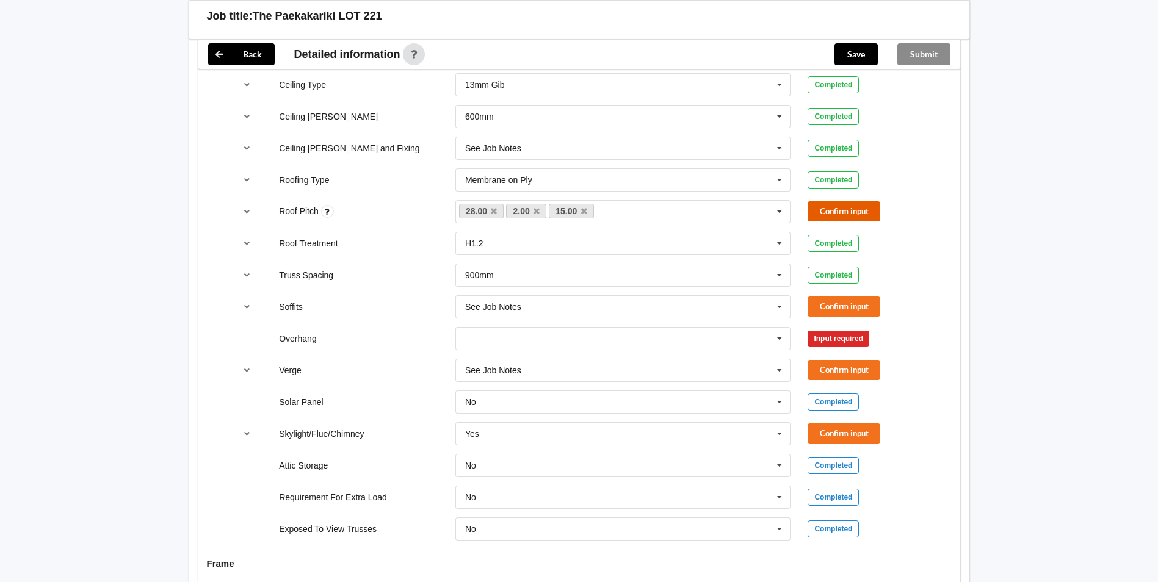
click at [850, 213] on button "Confirm input" at bounding box center [844, 211] width 73 height 20
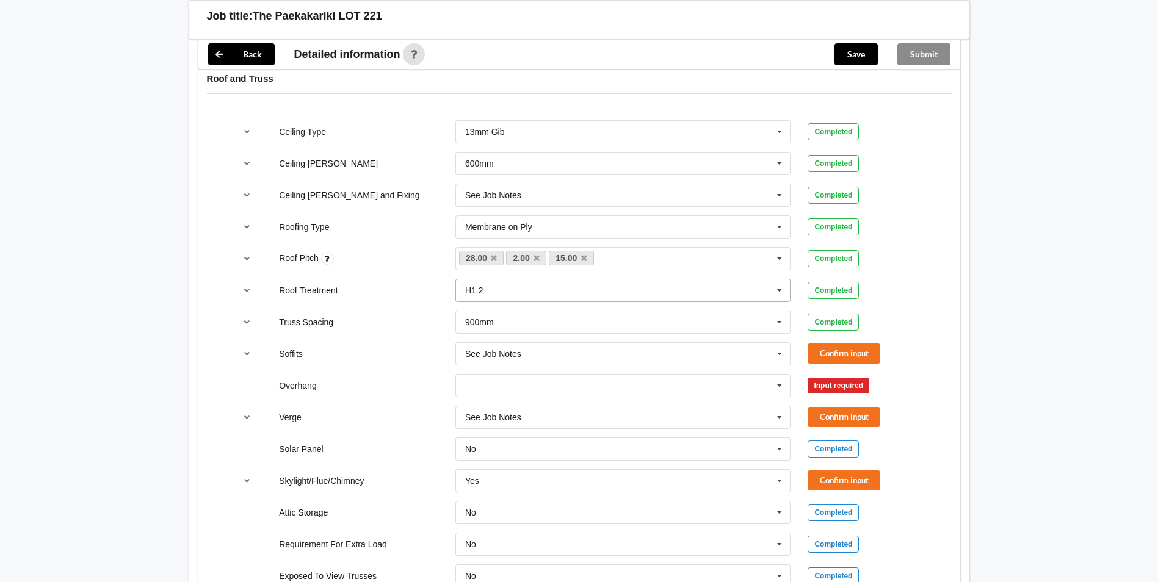
scroll to position [703, 0]
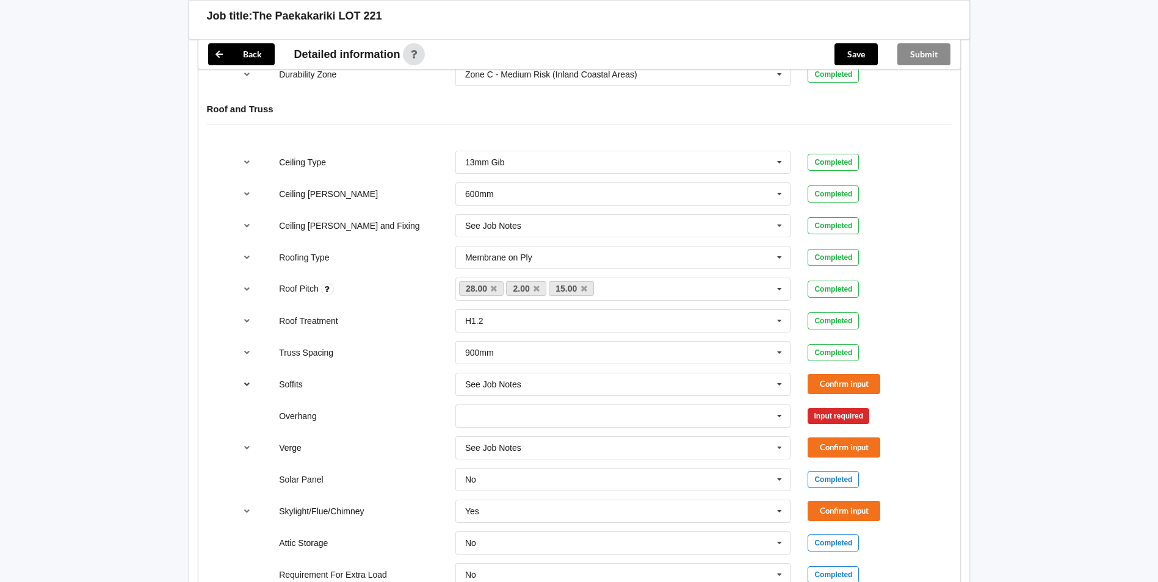
click at [249, 386] on icon "reference-toggle" at bounding box center [247, 383] width 10 height 7
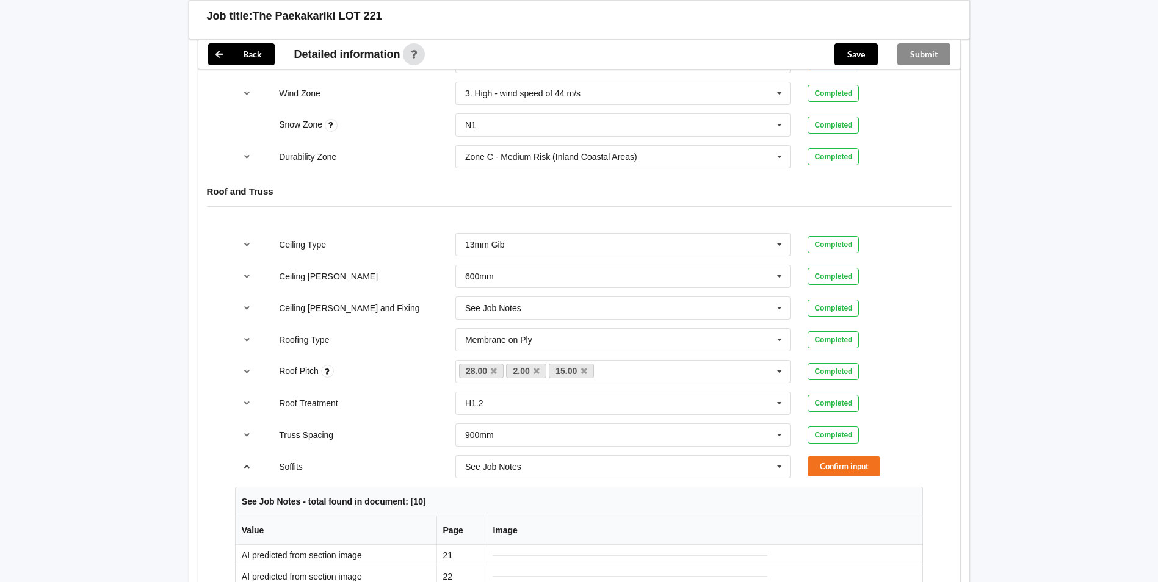
scroll to position [642, 0]
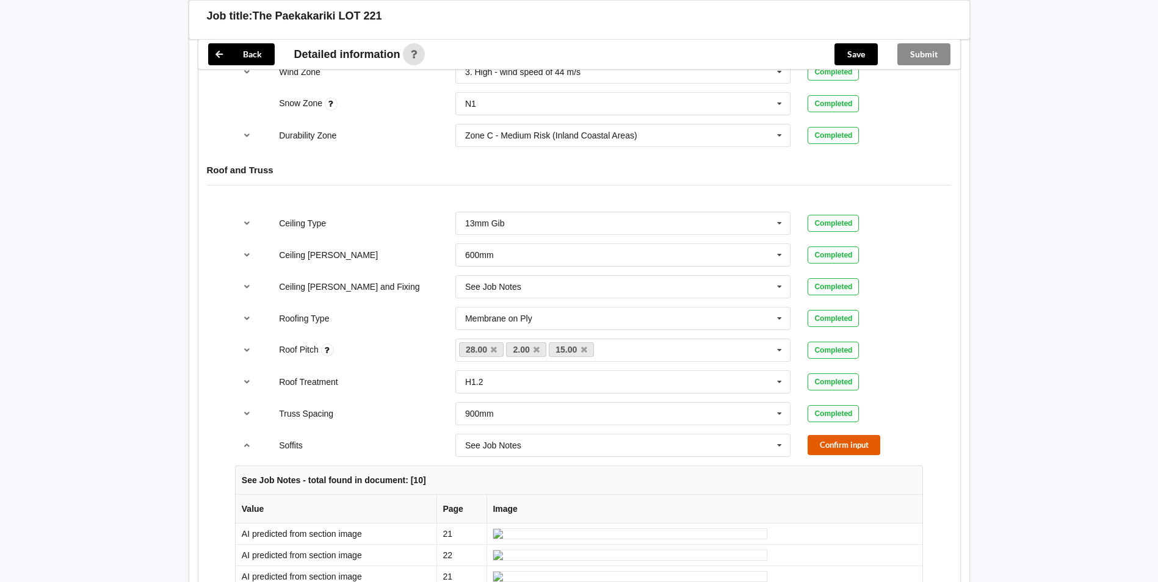
click at [853, 450] on button "Confirm input" at bounding box center [844, 445] width 73 height 20
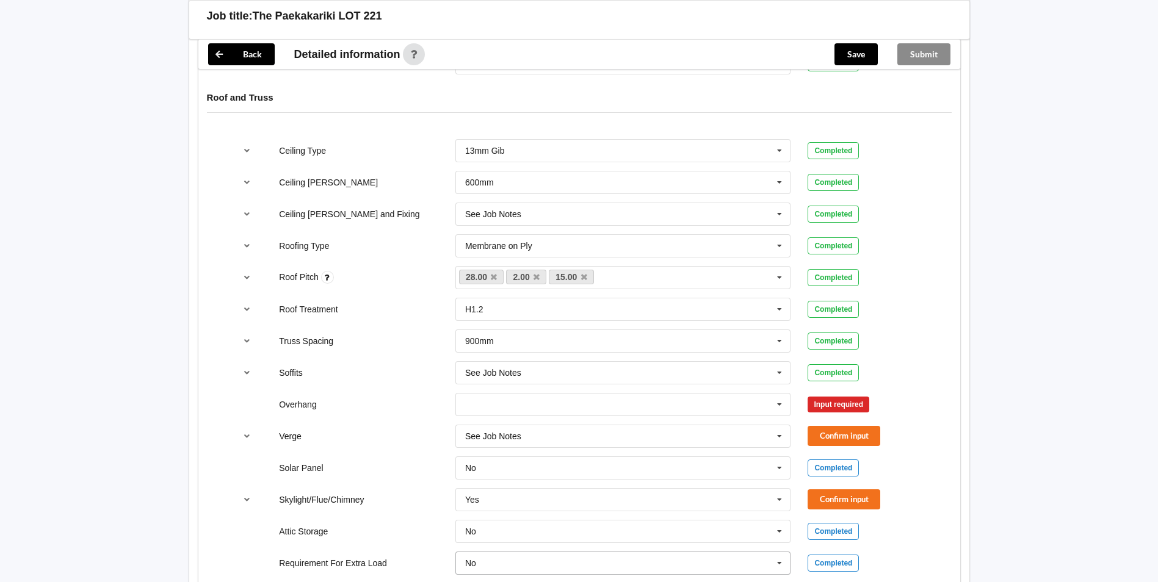
scroll to position [825, 0]
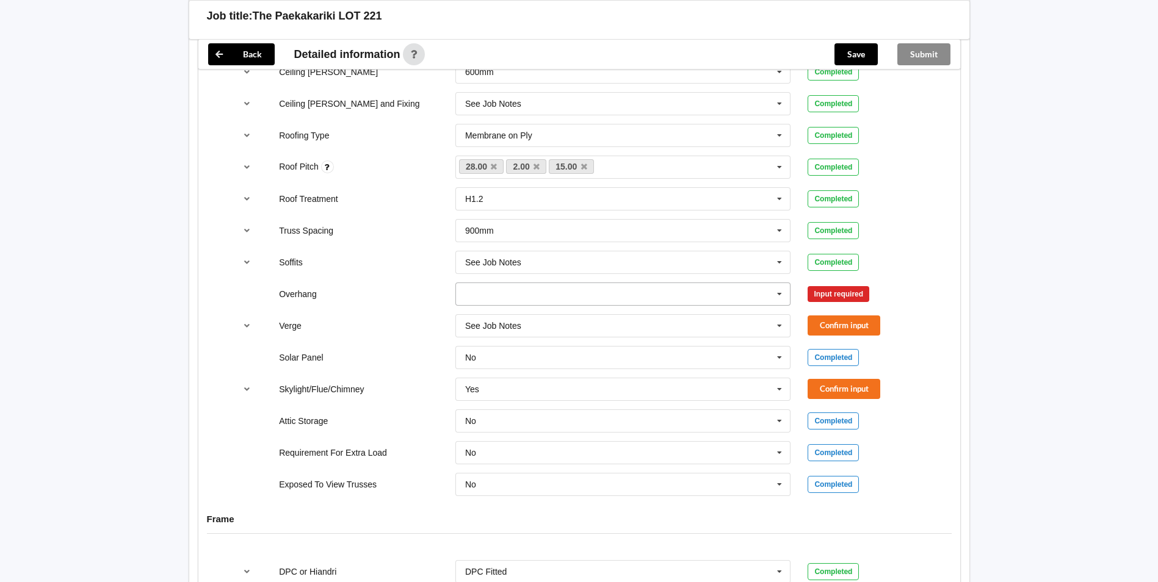
click at [723, 300] on input "text" at bounding box center [624, 294] width 335 height 22
click at [632, 408] on div "Multiple Values – See As Per Plan" at bounding box center [623, 407] width 335 height 23
click at [847, 295] on button "Confirm input" at bounding box center [844, 294] width 73 height 20
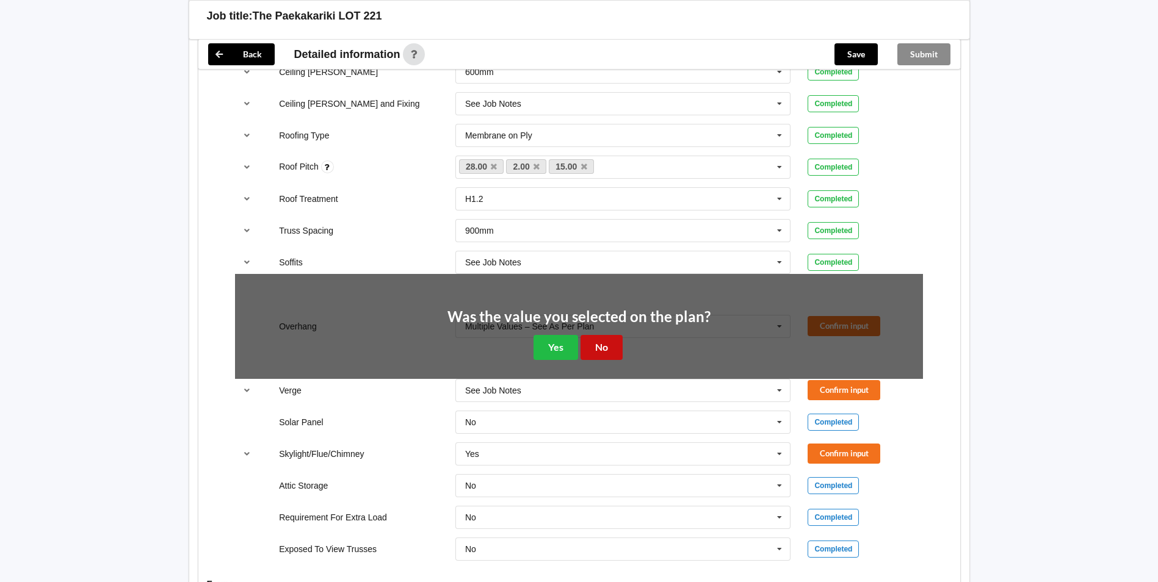
drag, startPoint x: 587, startPoint y: 350, endPoint x: 595, endPoint y: 350, distance: 8.0
click at [587, 350] on button "No" at bounding box center [602, 347] width 42 height 25
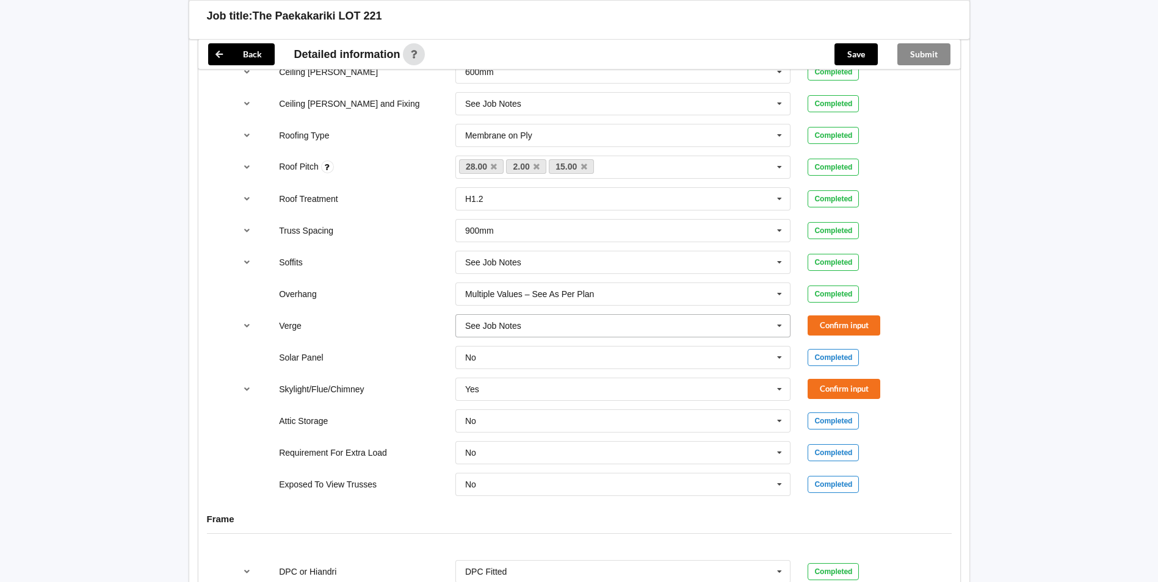
click at [654, 333] on input "text" at bounding box center [624, 326] width 335 height 22
click at [656, 332] on input "text" at bounding box center [624, 326] width 335 height 22
click at [781, 330] on icon at bounding box center [779, 326] width 18 height 23
click at [241, 327] on button "reference-toggle" at bounding box center [247, 326] width 24 height 22
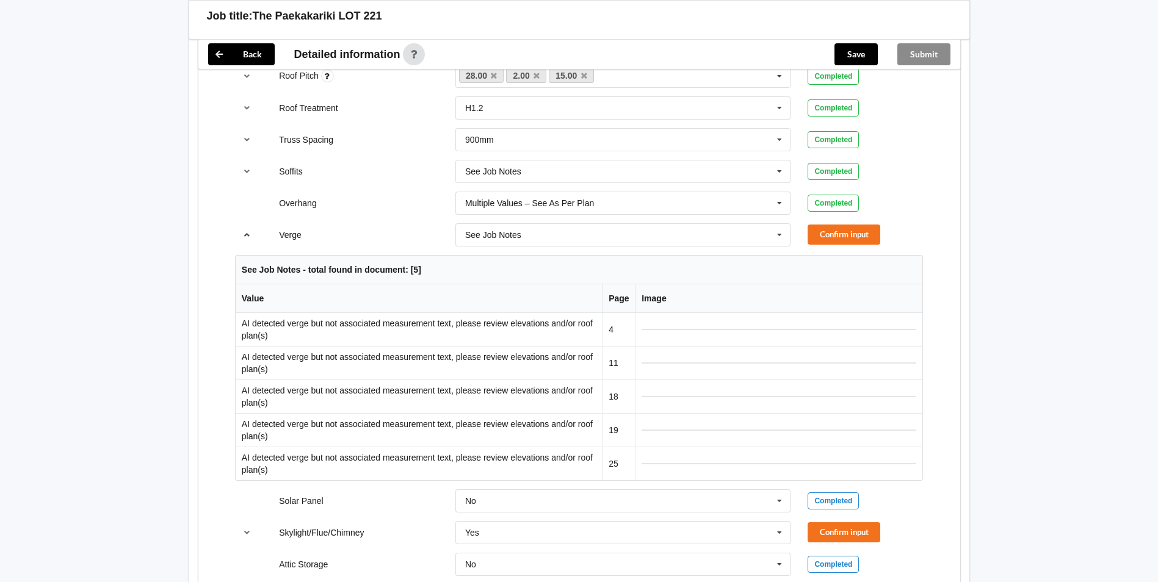
scroll to position [907, 0]
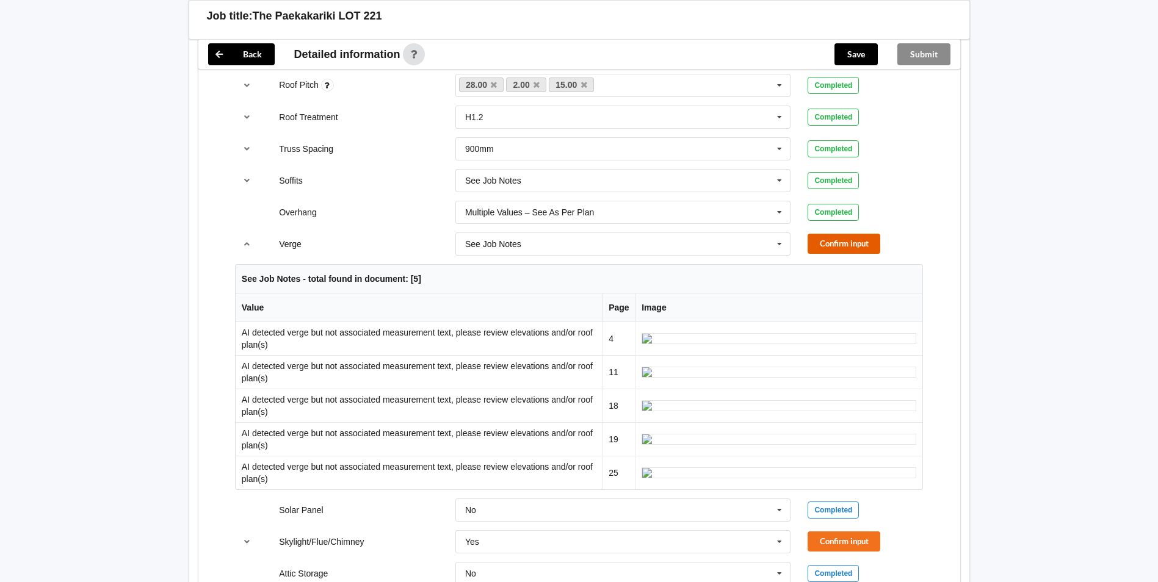
click at [830, 236] on button "Confirm input" at bounding box center [844, 244] width 73 height 20
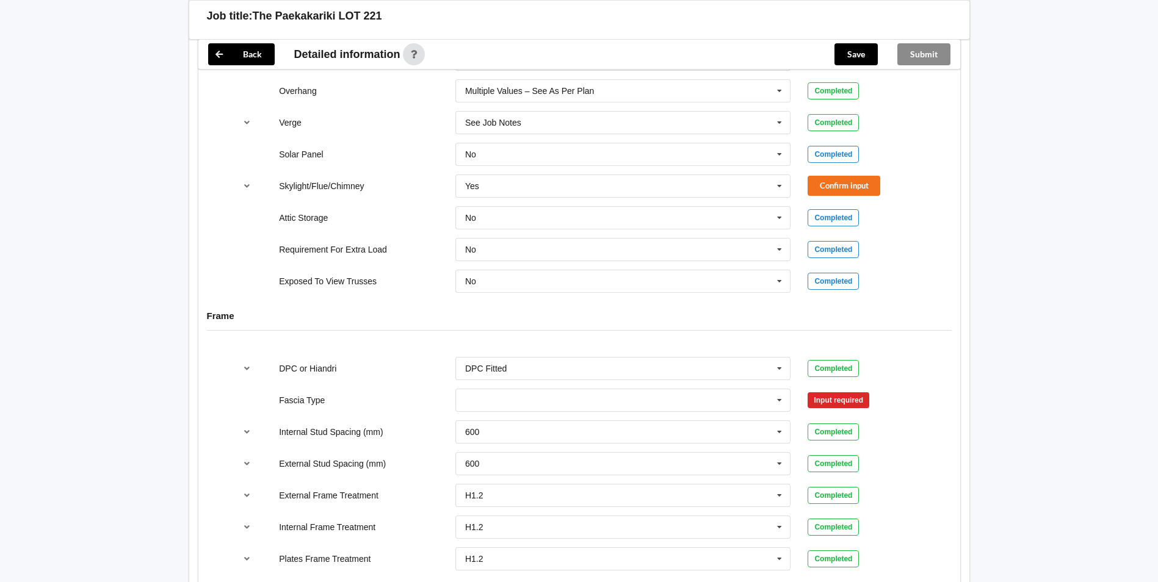
scroll to position [1029, 0]
click at [248, 185] on icon "reference-toggle" at bounding box center [247, 184] width 10 height 7
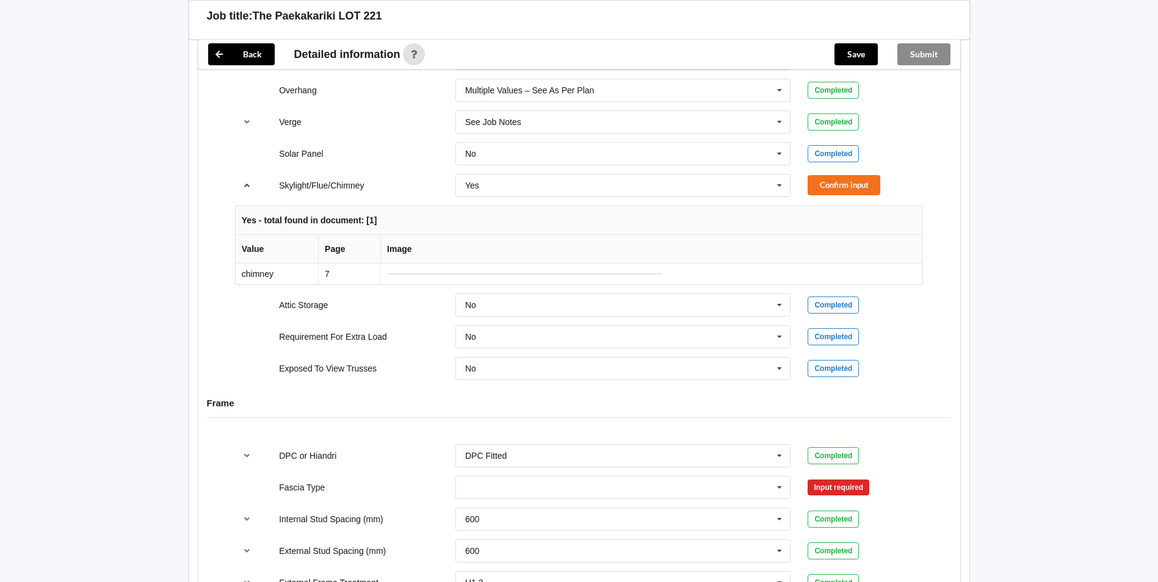
click at [247, 182] on icon "reference-toggle" at bounding box center [247, 184] width 10 height 7
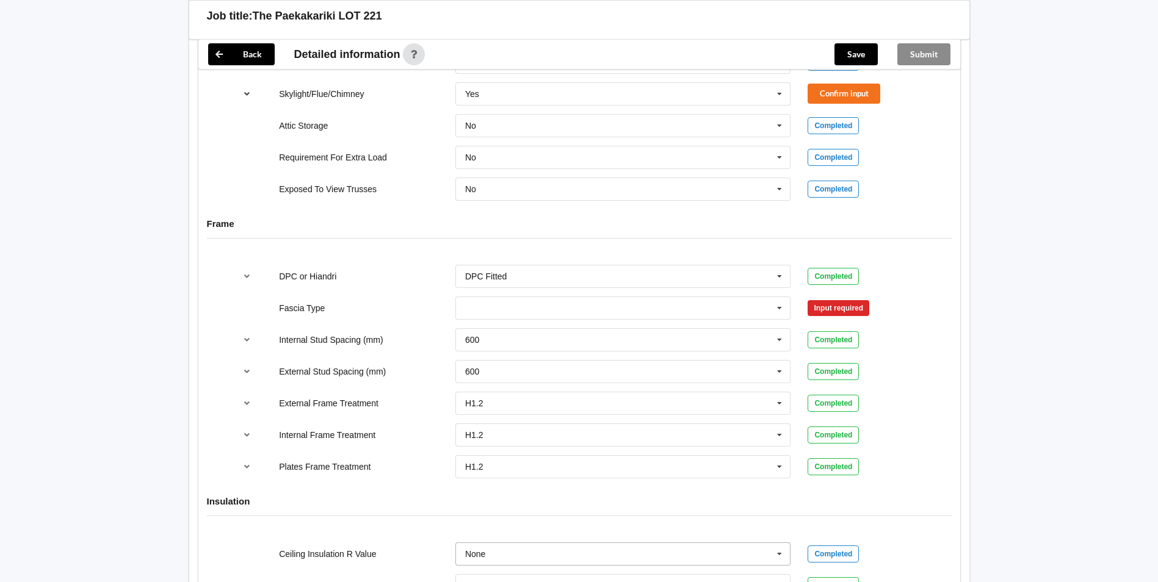
scroll to position [1374, 0]
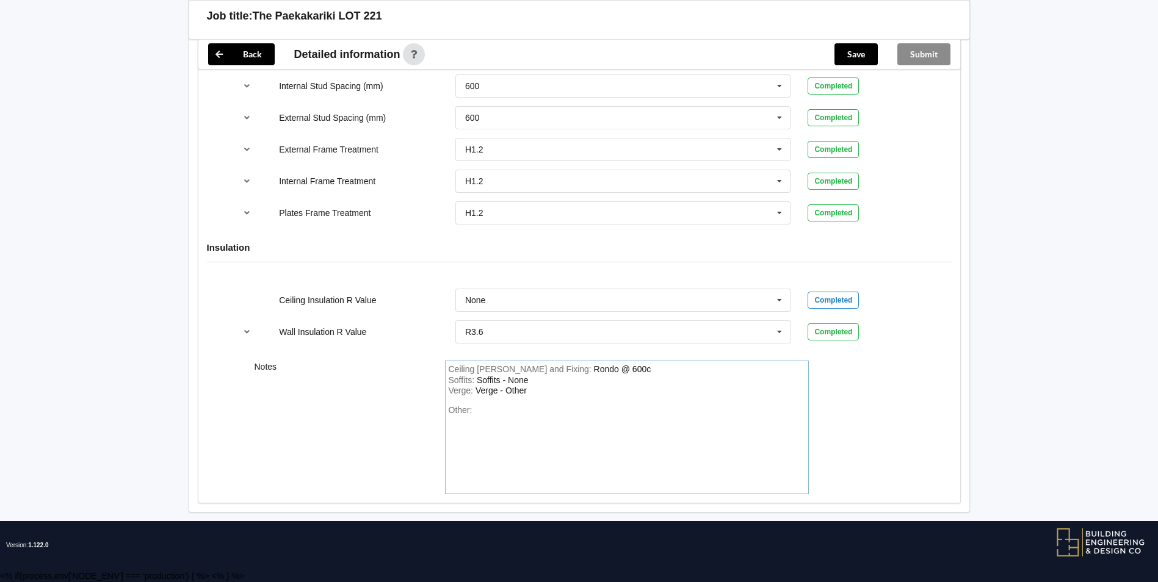
click at [529, 379] on div "Soffits : Soffits - None" at bounding box center [627, 380] width 357 height 11
click at [562, 430] on div "Other:" at bounding box center [627, 447] width 357 height 85
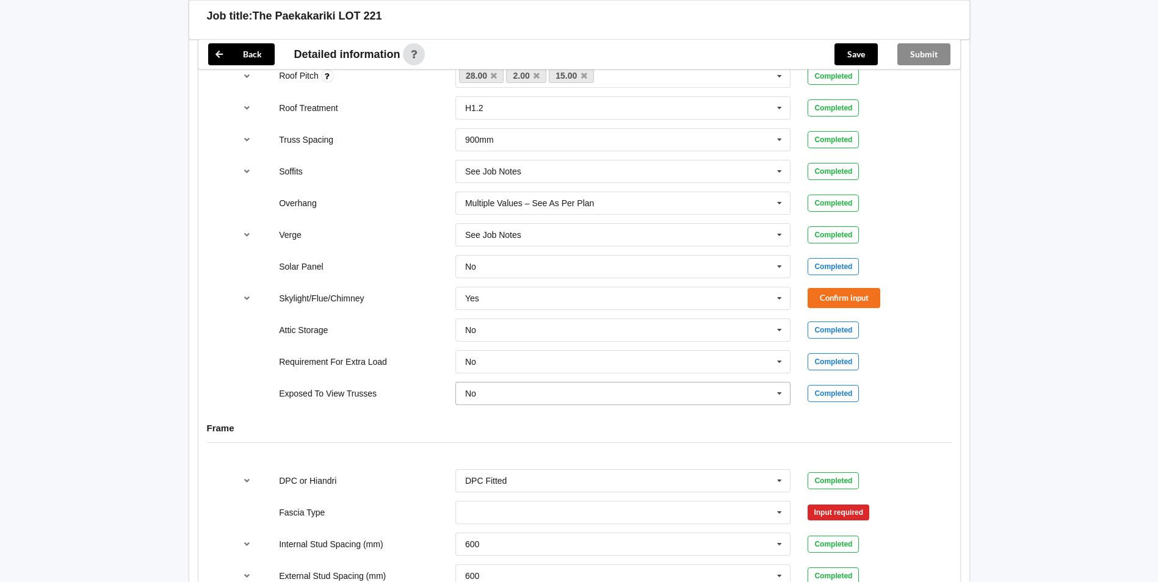
scroll to position [886, 0]
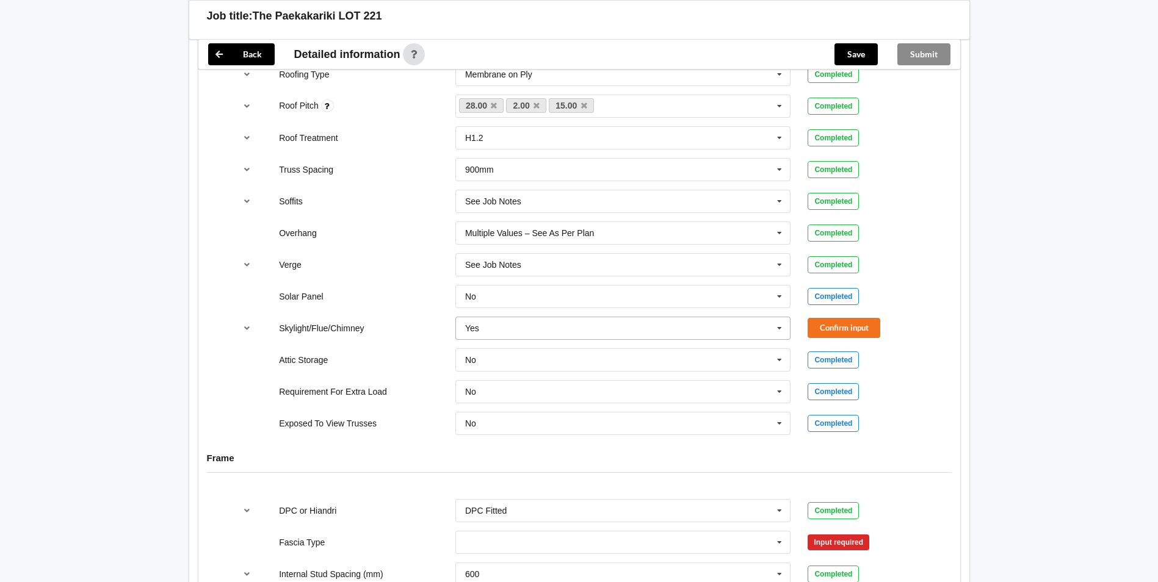
click at [519, 324] on input "text" at bounding box center [624, 328] width 335 height 22
click at [519, 326] on input "text" at bounding box center [624, 328] width 335 height 22
click at [244, 330] on icon "reference-toggle" at bounding box center [247, 327] width 10 height 7
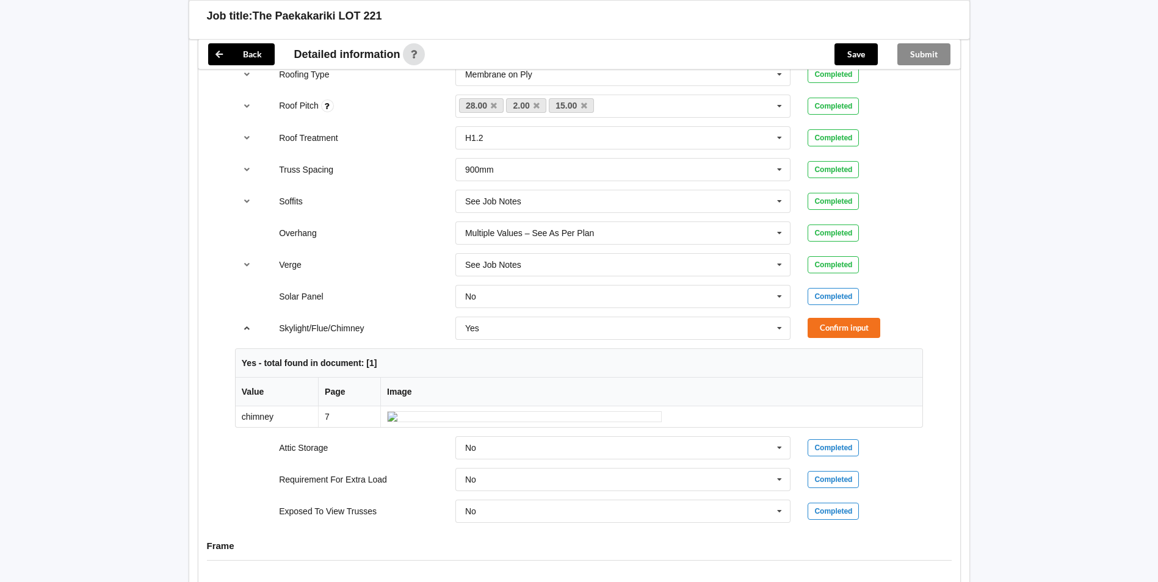
click at [244, 330] on icon "reference-toggle" at bounding box center [247, 327] width 10 height 7
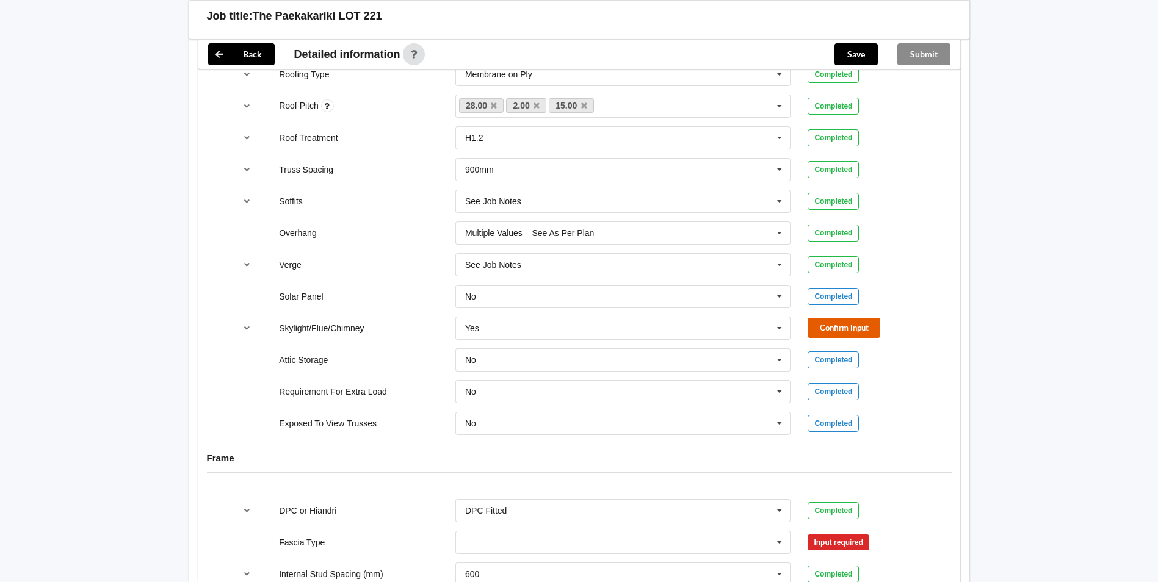
click at [845, 328] on button "Confirm input" at bounding box center [844, 328] width 73 height 20
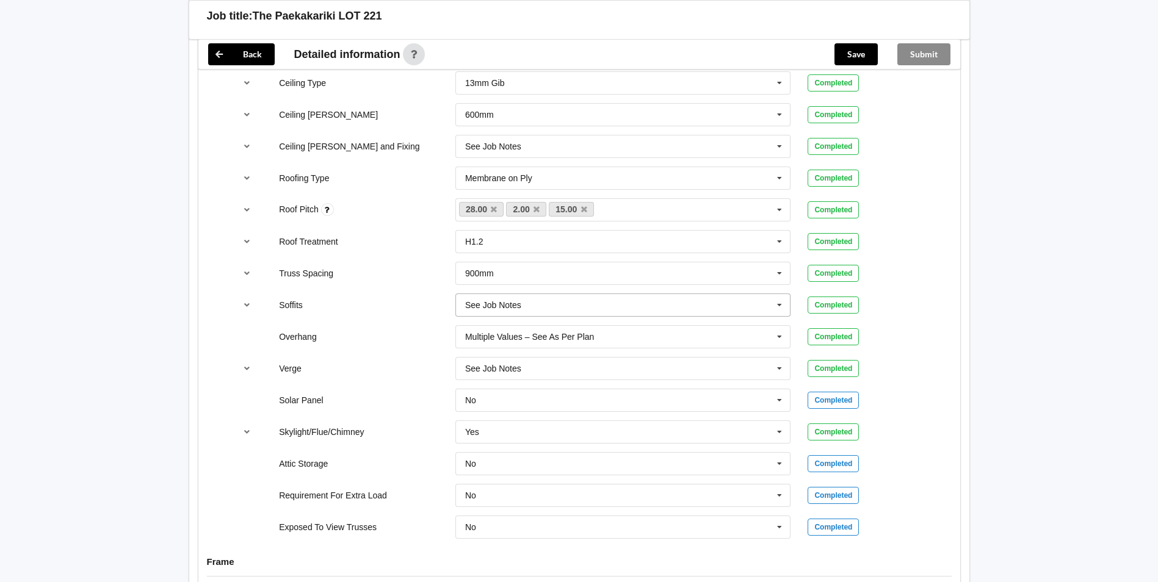
scroll to position [764, 0]
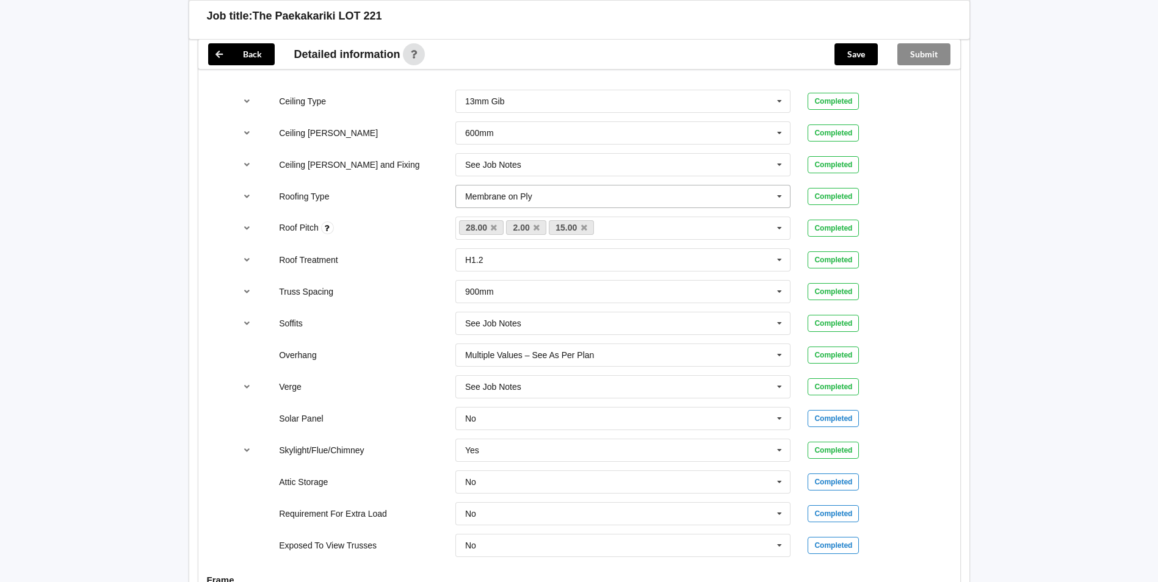
click at [535, 198] on input "text" at bounding box center [624, 197] width 335 height 22
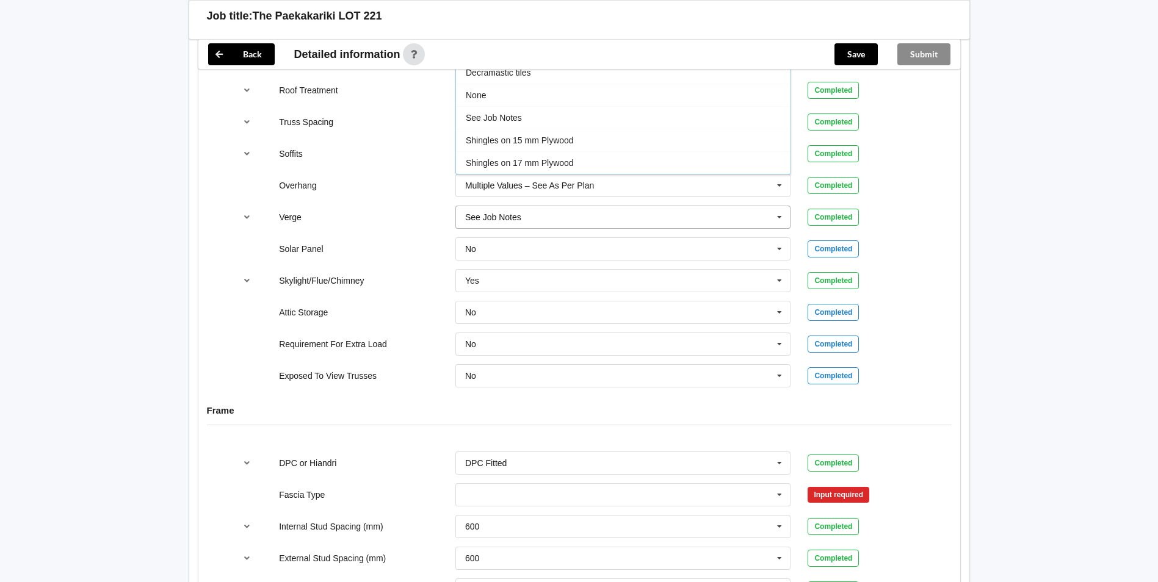
scroll to position [825, 0]
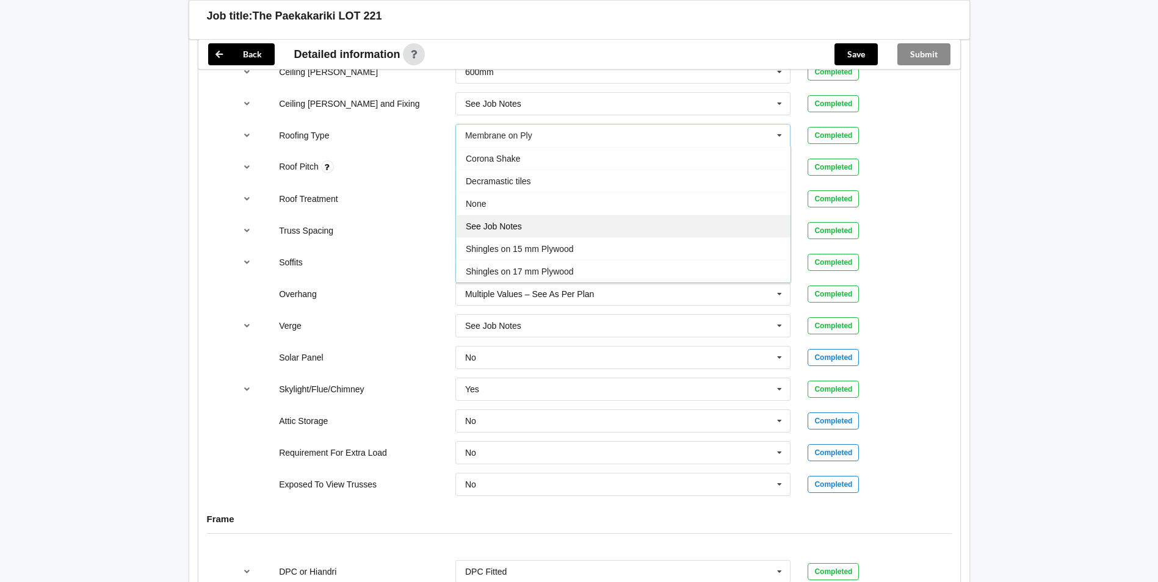
click at [574, 234] on div "See Job Notes" at bounding box center [623, 226] width 335 height 23
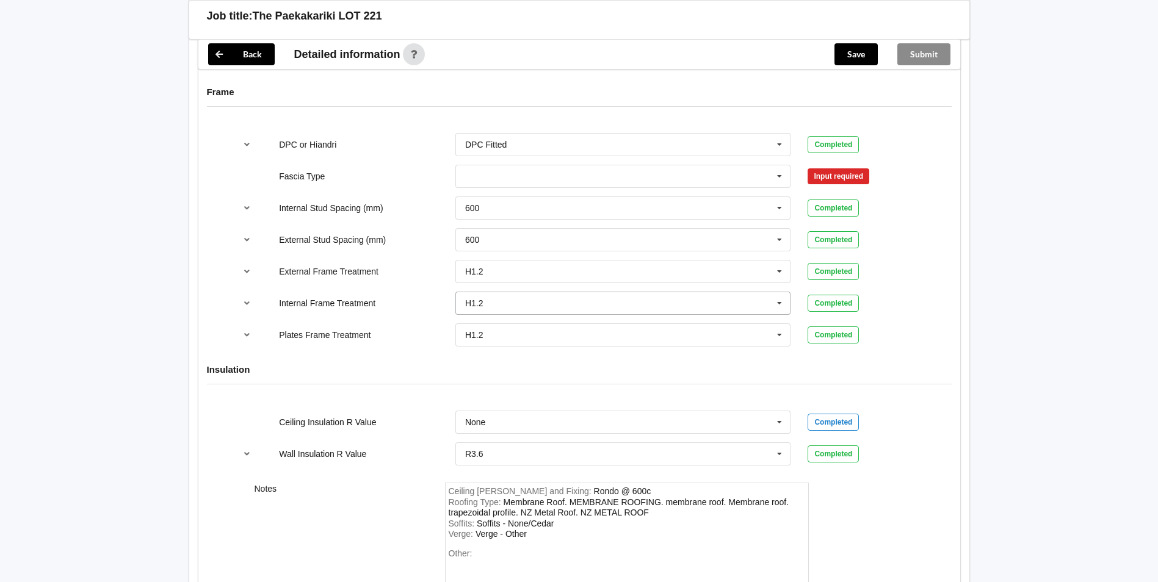
scroll to position [1313, 0]
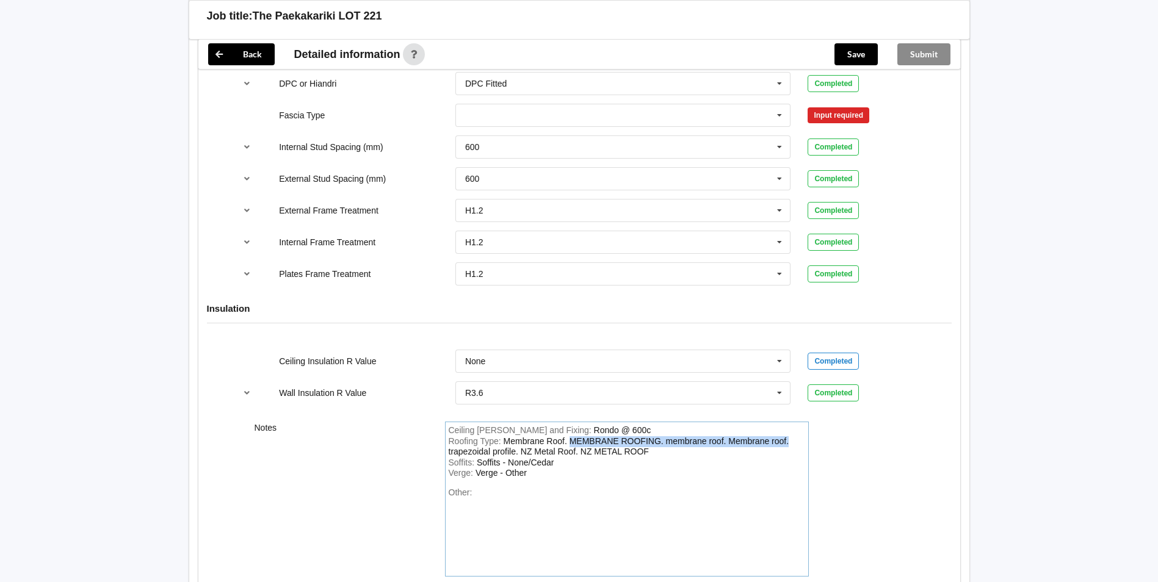
drag, startPoint x: 794, startPoint y: 442, endPoint x: 571, endPoint y: 441, distance: 222.2
click at [571, 441] on div "Roofing Type : Membrane Roof. MEMBRANE ROOFING. membrane roof. Membrane roof. t…" at bounding box center [627, 447] width 357 height 21
click at [563, 451] on div "Roofing Type : Membrane Roof. Eurostyle spanlok tray trapezoidal profile. NZ Me…" at bounding box center [627, 447] width 357 height 21
drag, startPoint x: 529, startPoint y: 449, endPoint x: 676, endPoint y: 435, distance: 147.8
click at [676, 435] on div "Ceiling [PERSON_NAME] and Fixing : Rondo @ 600c Roofing Type : Membrane Roof. E…" at bounding box center [627, 499] width 364 height 155
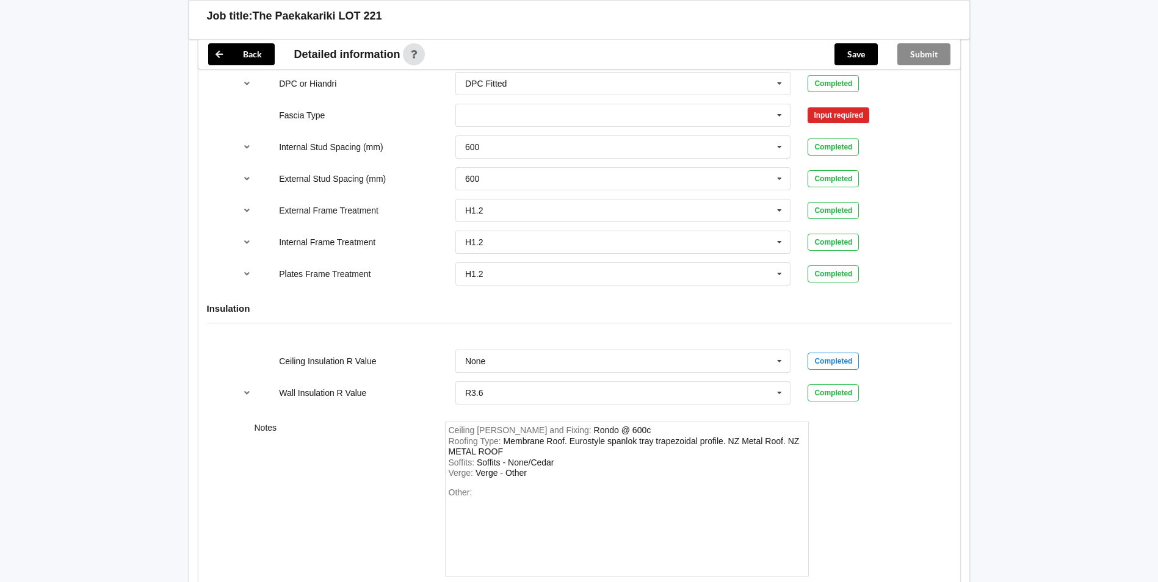
click at [506, 451] on div "Roofing Type : Membrane Roof. Eurostyle spanlok tray trapezoidal profile. NZ Me…" at bounding box center [627, 447] width 357 height 21
drag, startPoint x: 480, startPoint y: 450, endPoint x: 458, endPoint y: 441, distance: 23.6
click at [458, 441] on div "Roofing Type : Membrane Roof. Eurostyle spanlok tray trapezoidal profile. NZ Me…" at bounding box center [627, 447] width 357 height 21
click at [502, 453] on div "Membrane Roof. Eurostyle spanlok tray trapezoidal profile. NZ Metal Roof. NZ ME…" at bounding box center [624, 447] width 351 height 21
drag, startPoint x: 503, startPoint y: 452, endPoint x: 474, endPoint y: 446, distance: 29.3
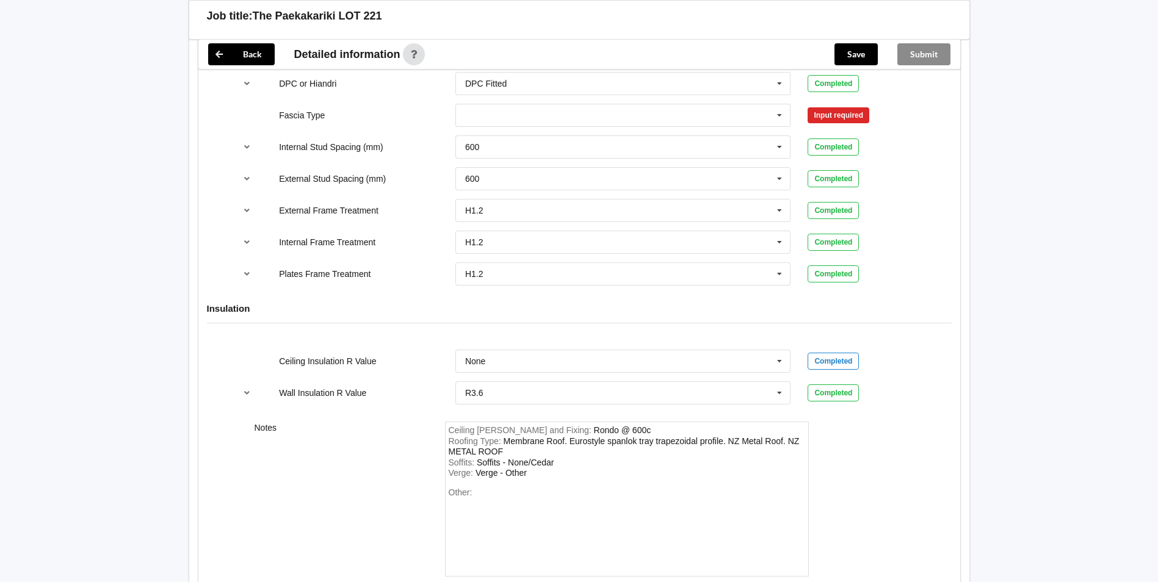
click at [468, 444] on div "Roofing Type : Membrane Roof. Eurostyle spanlok tray trapezoidal profile. NZ Me…" at bounding box center [627, 447] width 357 height 21
click at [498, 454] on div "Membrane Roof. Eurostyle spanlok tray trapezoidal profile. NZ Metal Roof. NZ ME…" at bounding box center [624, 447] width 351 height 21
click at [519, 454] on div "Soffits - None/Cedar" at bounding box center [516, 452] width 78 height 10
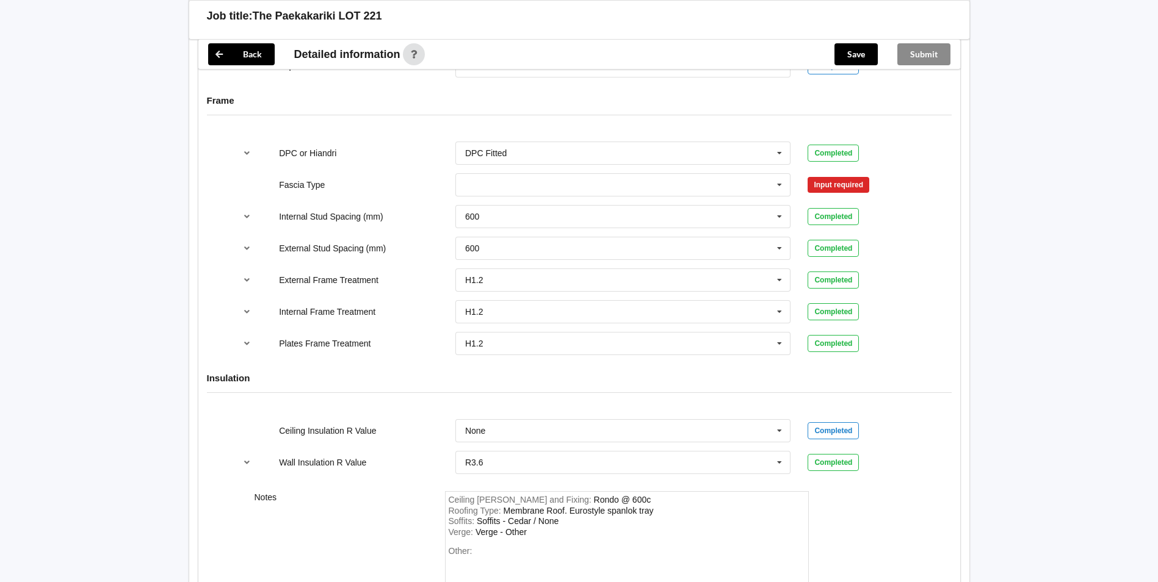
scroll to position [1191, 0]
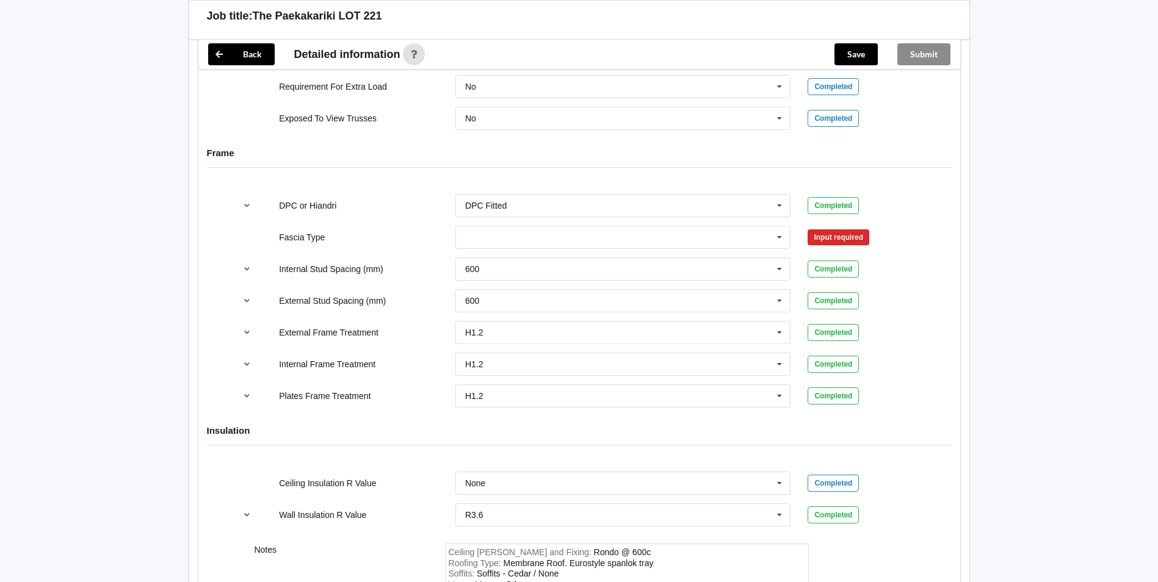
click at [574, 252] on div "600 300 400 450 500 600 Multiple Values – See As Per Plan None See Job Notes" at bounding box center [623, 269] width 353 height 40
click at [578, 245] on input "text" at bounding box center [624, 238] width 335 height 22
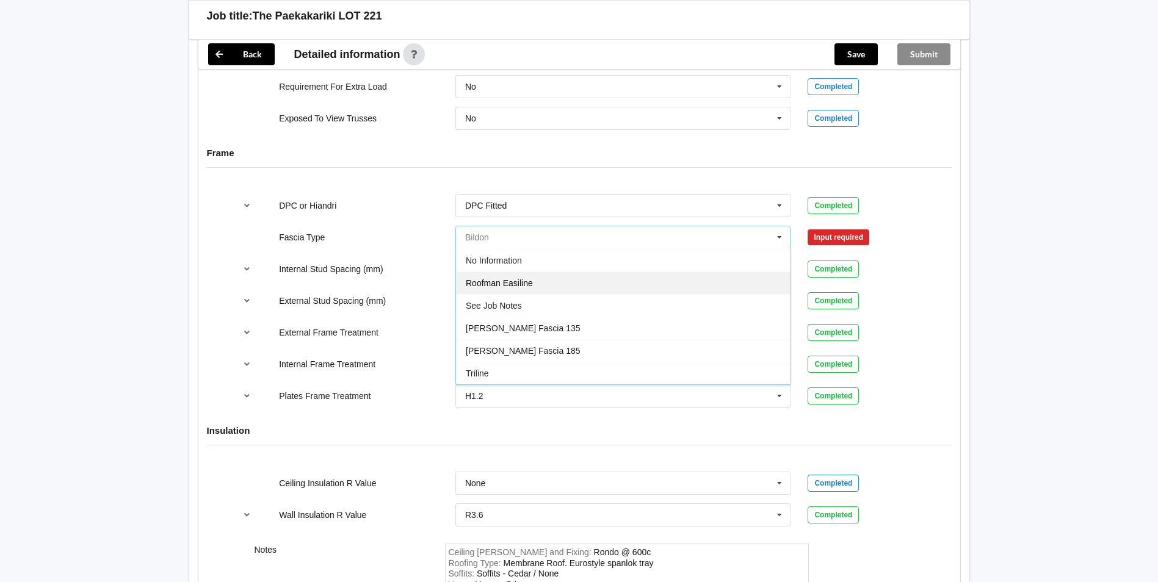
scroll to position [1252, 0]
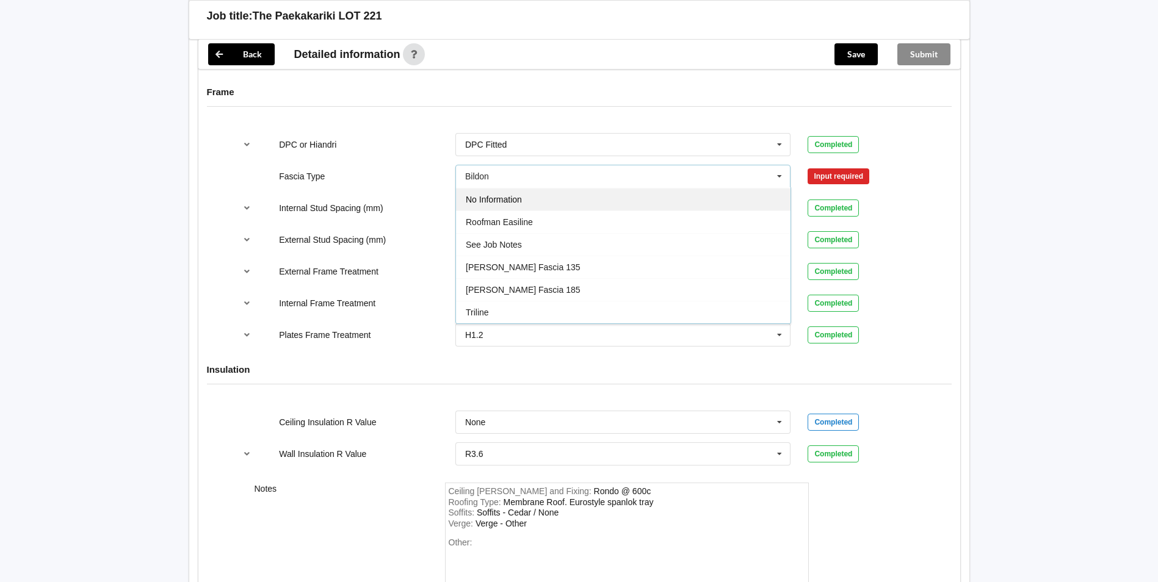
click at [564, 203] on div "No Information" at bounding box center [623, 199] width 335 height 23
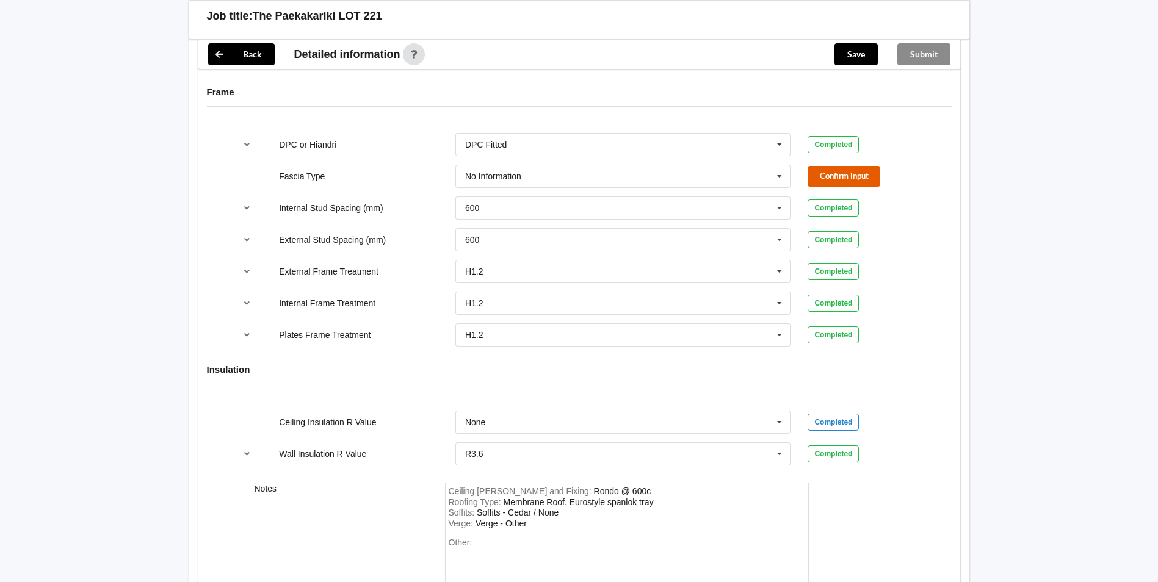
click at [833, 175] on button "Confirm input" at bounding box center [844, 176] width 73 height 20
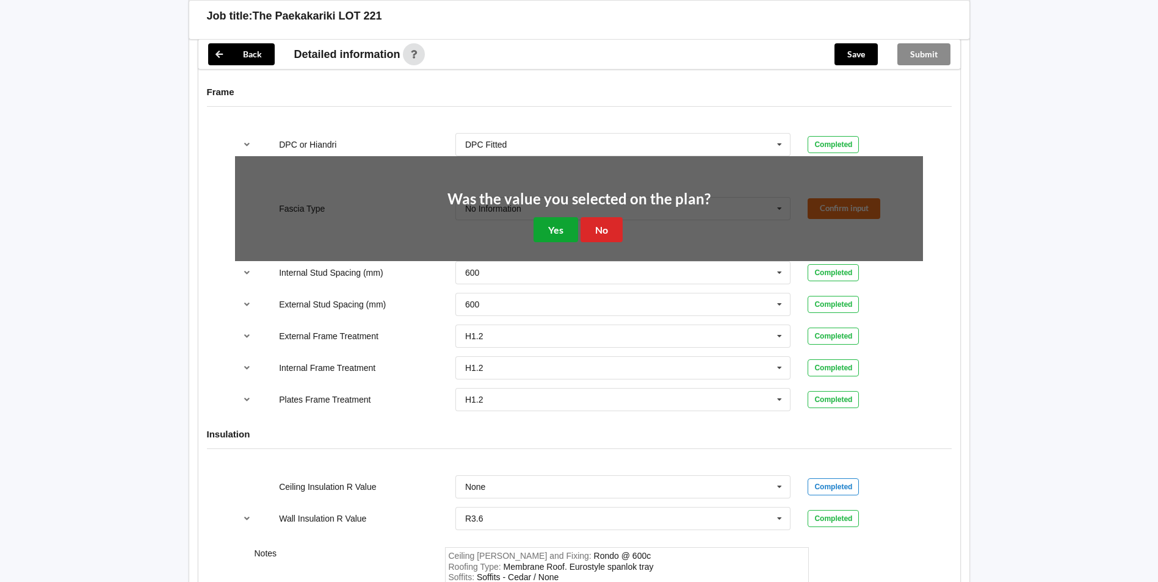
click at [563, 228] on button "Yes" at bounding box center [556, 229] width 45 height 25
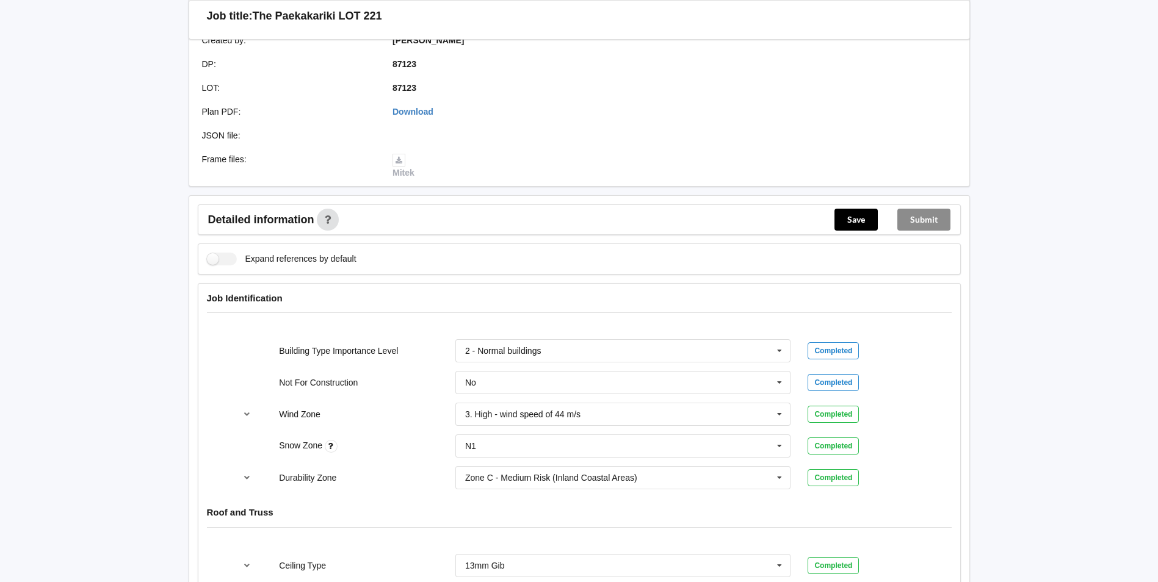
scroll to position [469, 0]
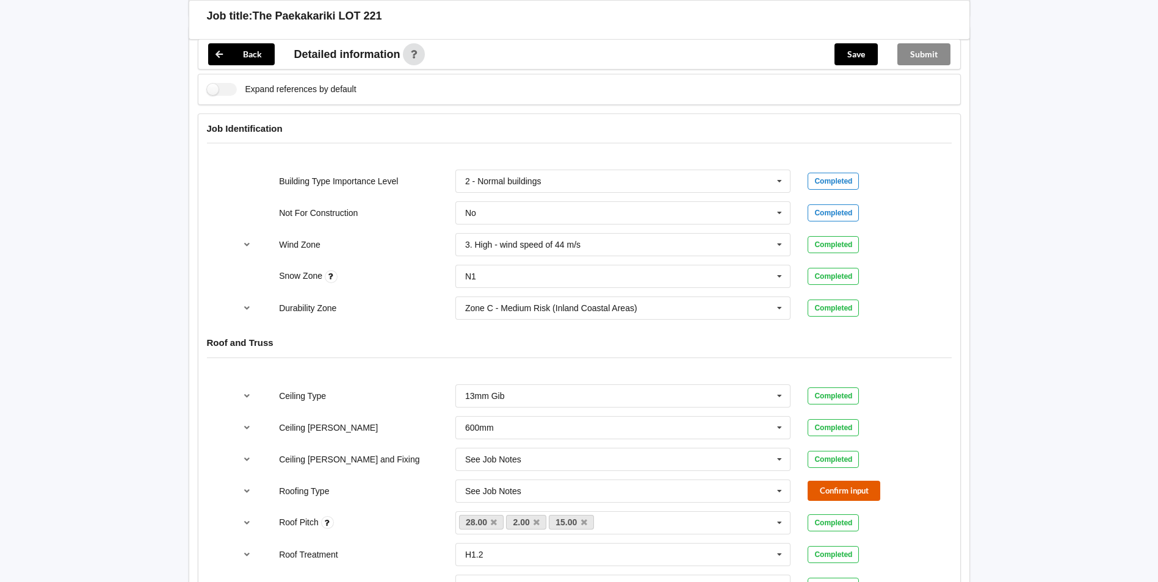
click at [850, 496] on button "Confirm input" at bounding box center [844, 491] width 73 height 20
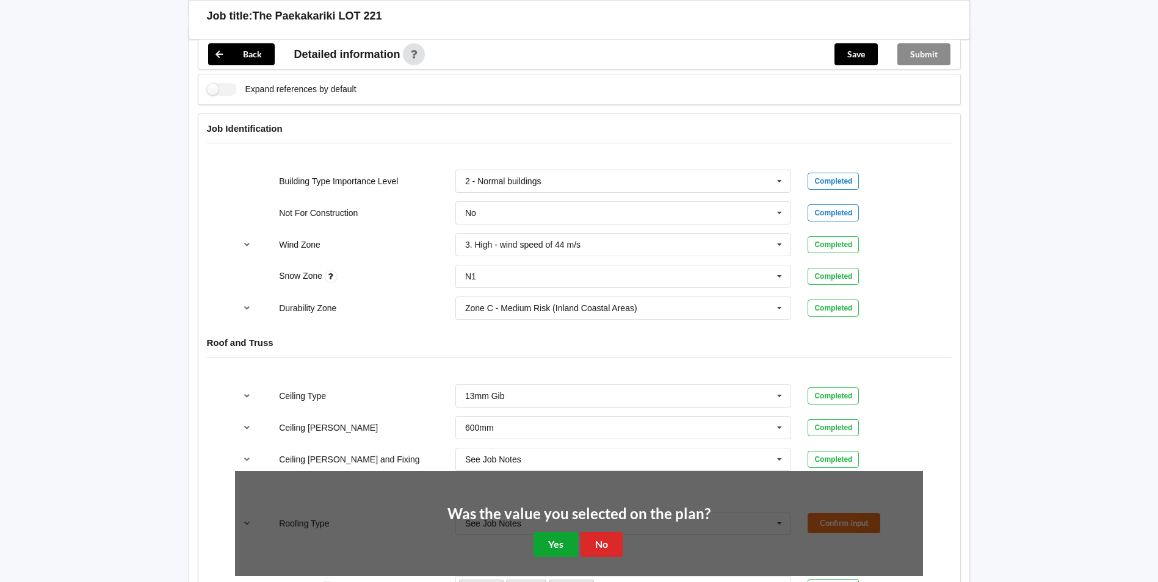
click at [549, 545] on button "Yes" at bounding box center [556, 544] width 45 height 25
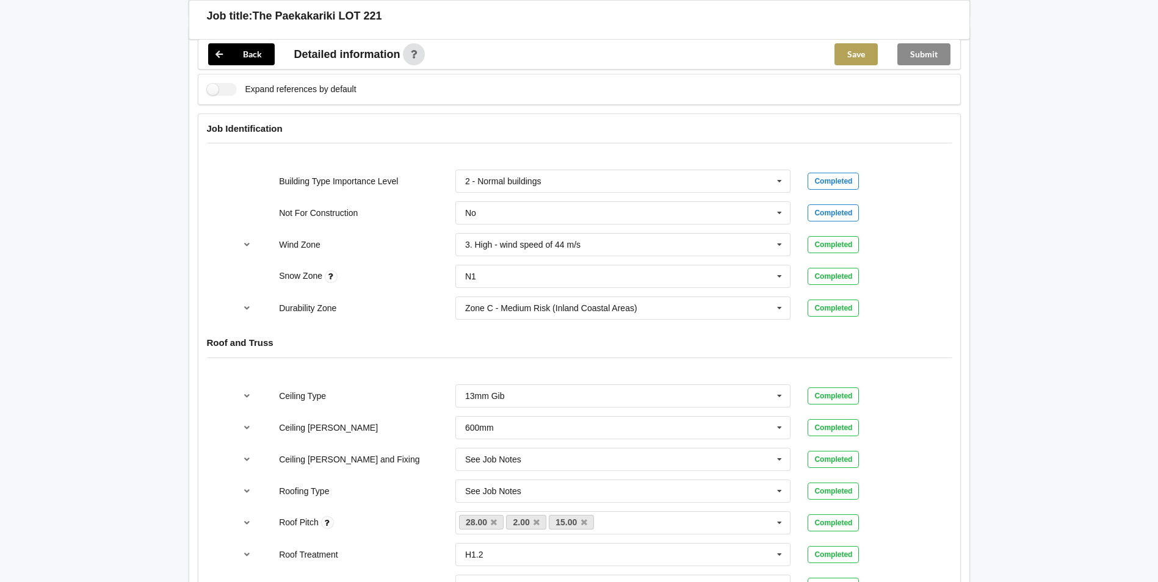
click at [854, 56] on button "Save" at bounding box center [856, 54] width 43 height 22
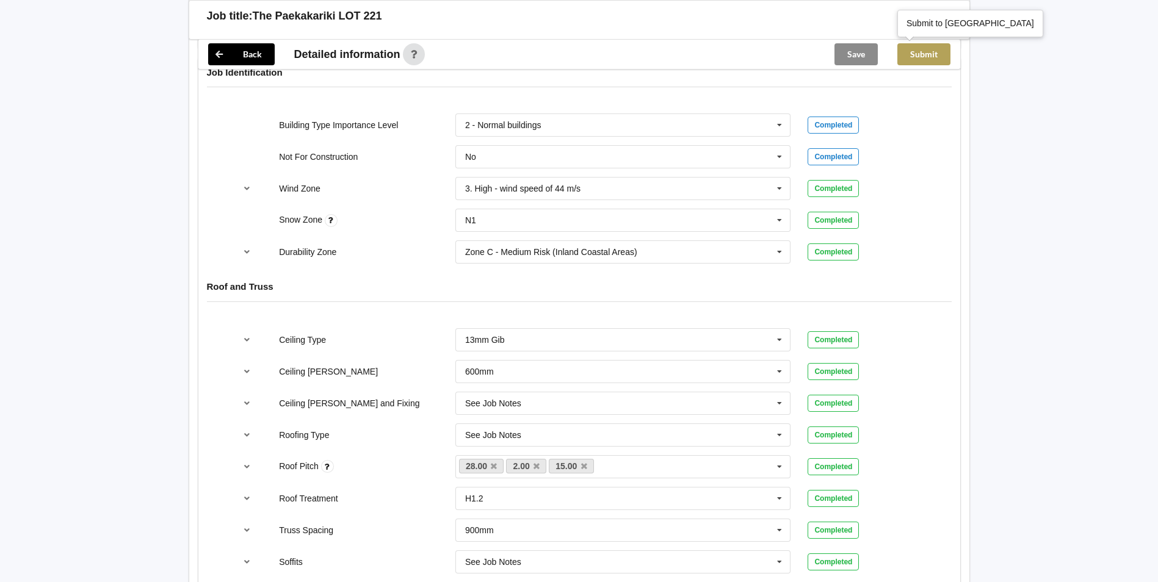
click at [930, 55] on button "Submit" at bounding box center [923, 54] width 53 height 22
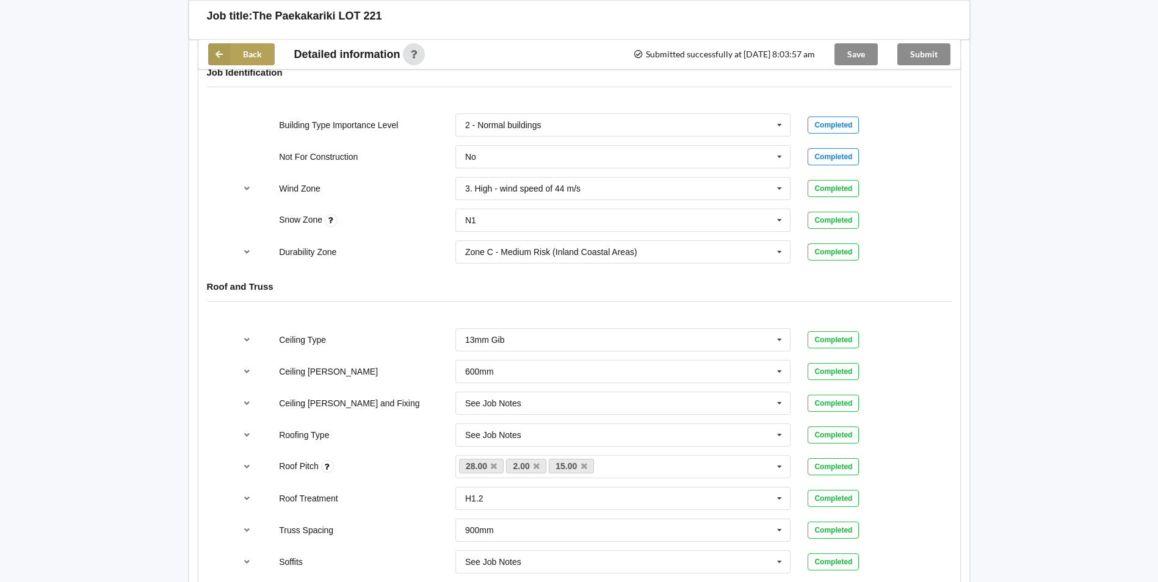
click at [225, 49] on icon at bounding box center [219, 54] width 22 height 22
